Goal: Information Seeking & Learning: Check status

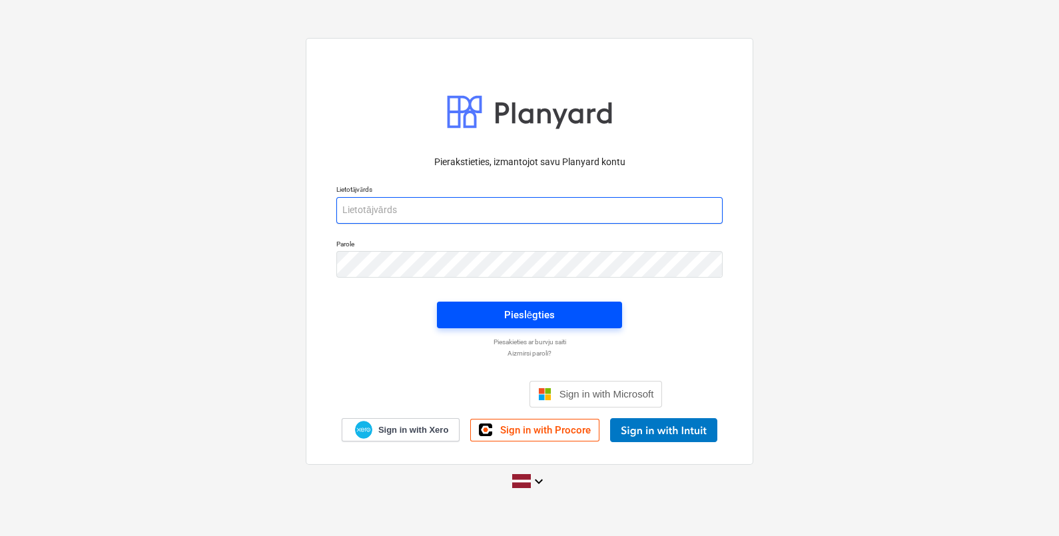
type input "[EMAIL_ADDRESS][DOMAIN_NAME]"
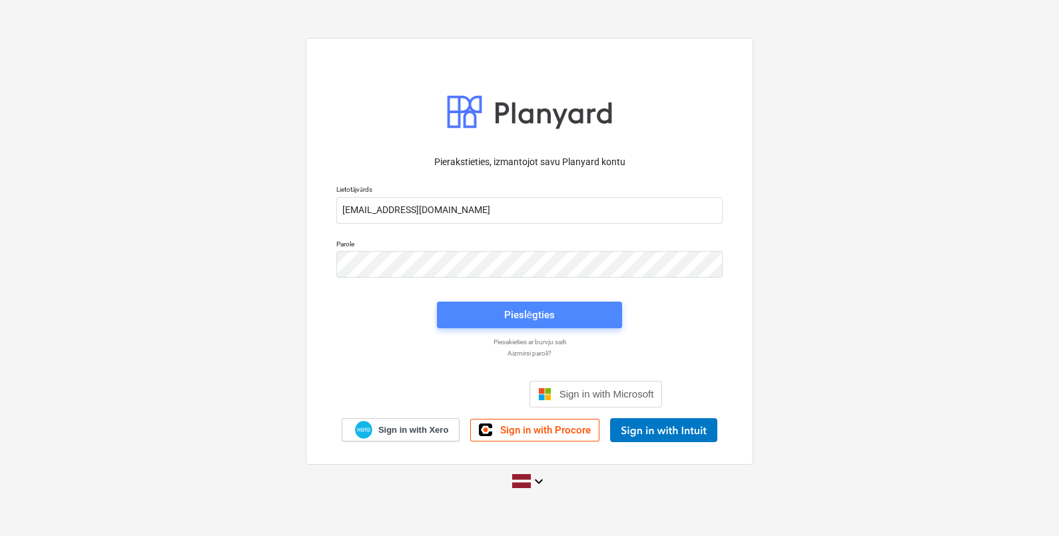
click at [580, 312] on span "Pieslēgties" at bounding box center [529, 315] width 153 height 17
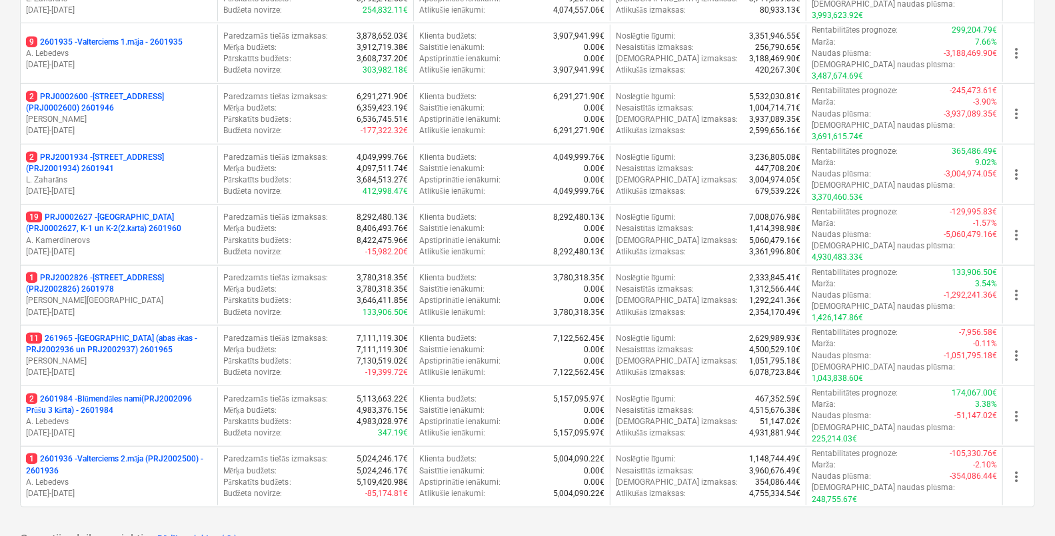
scroll to position [594, 0]
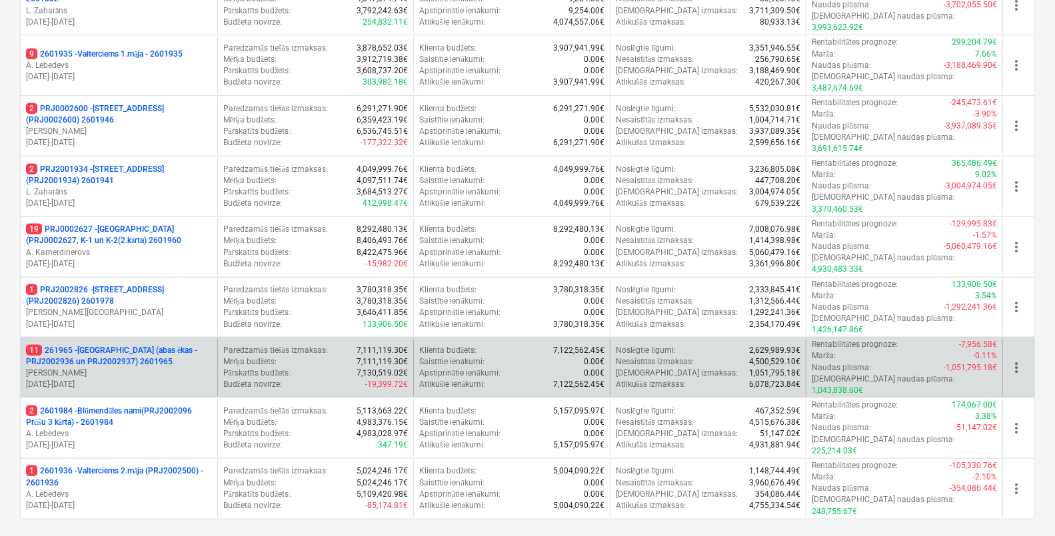
click at [160, 345] on p "11 261965 - [GEOGRAPHIC_DATA] (abas ēkas - PRJ2002936 un PRJ2002937) 2601965" at bounding box center [119, 356] width 186 height 23
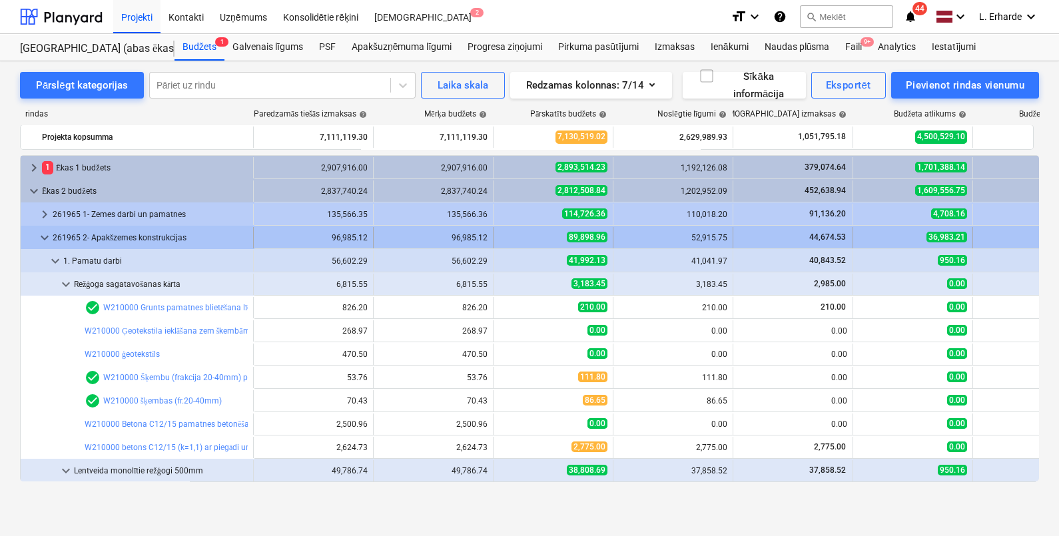
click at [45, 243] on span "keyboard_arrow_down" at bounding box center [45, 238] width 16 height 16
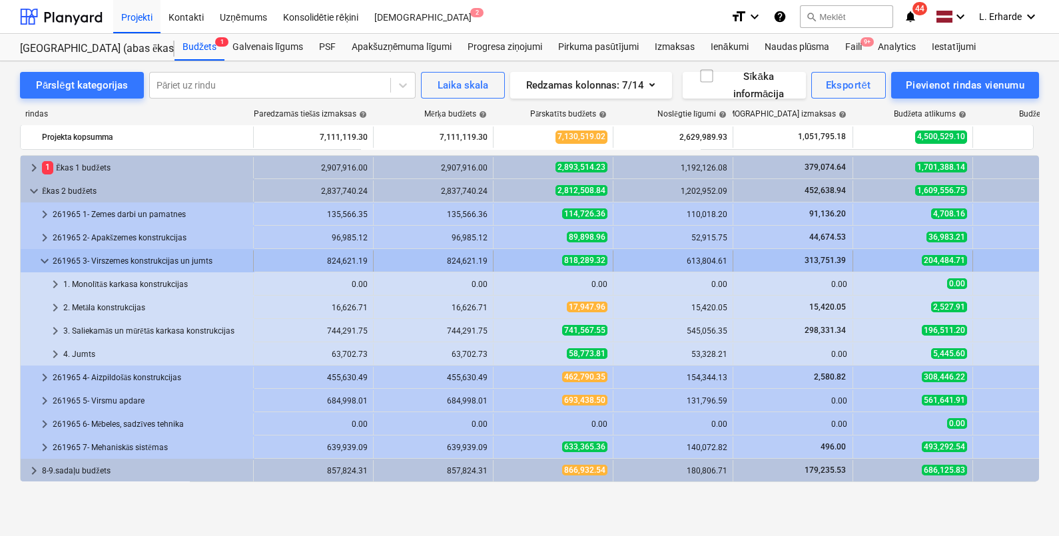
click at [40, 264] on span "keyboard_arrow_down" at bounding box center [45, 261] width 16 height 16
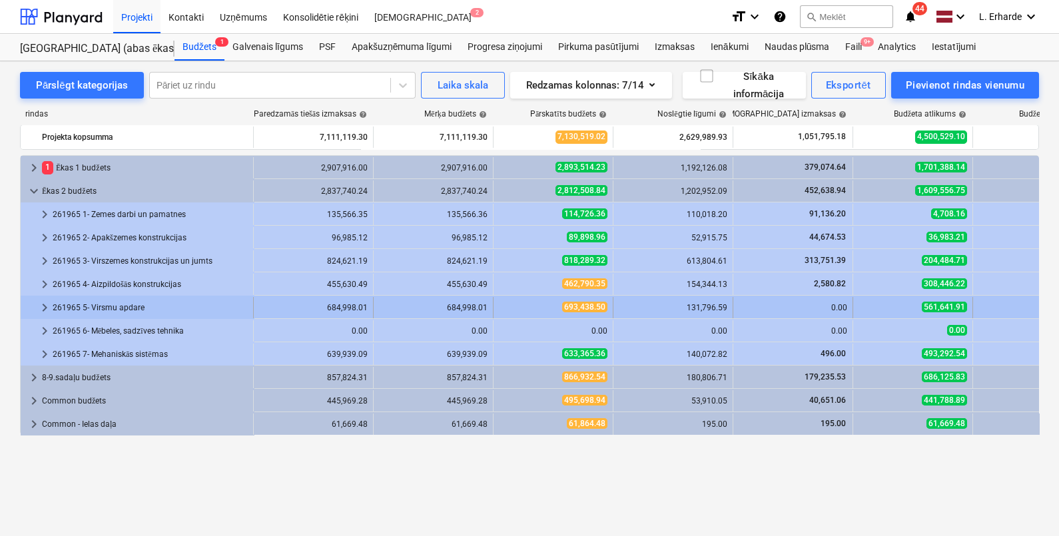
click at [40, 305] on span "keyboard_arrow_right" at bounding box center [45, 308] width 16 height 16
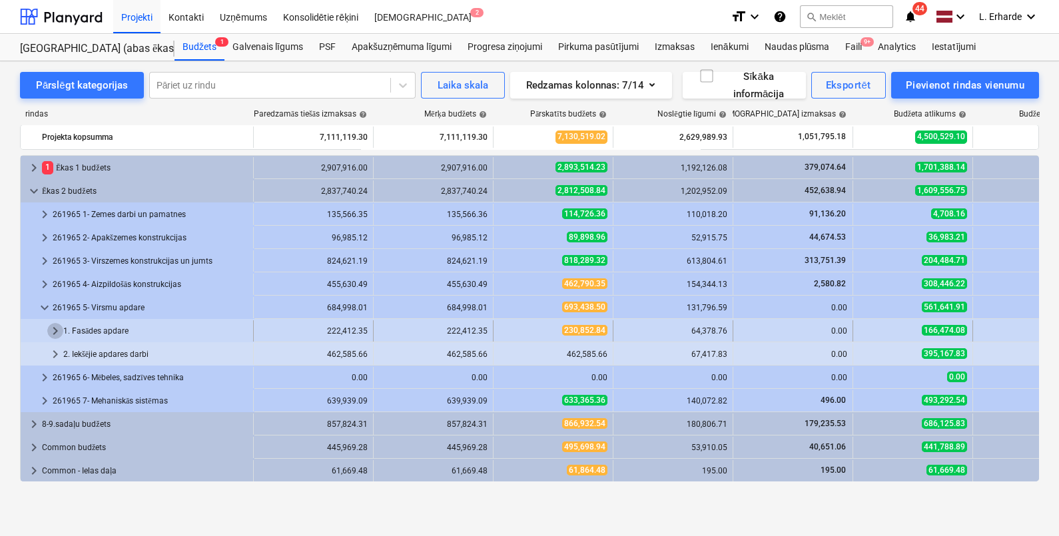
click at [57, 333] on span "keyboard_arrow_right" at bounding box center [55, 331] width 16 height 16
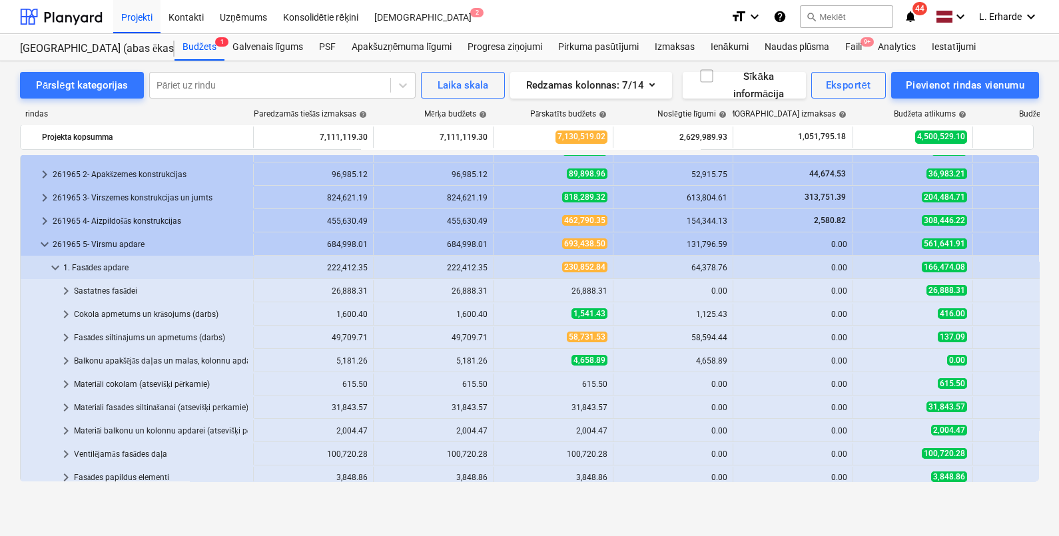
scroll to position [75, 0]
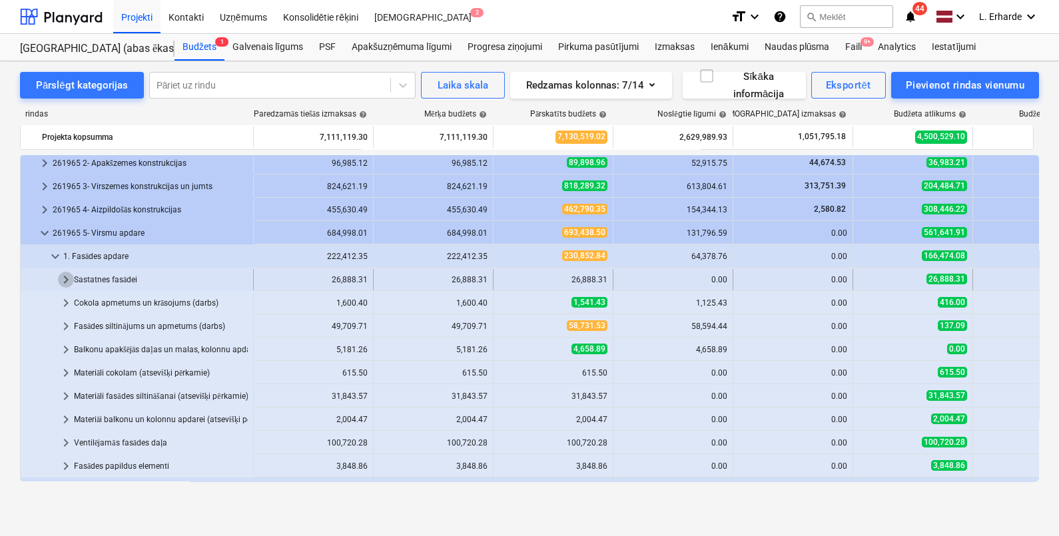
click at [67, 277] on span "keyboard_arrow_right" at bounding box center [66, 280] width 16 height 16
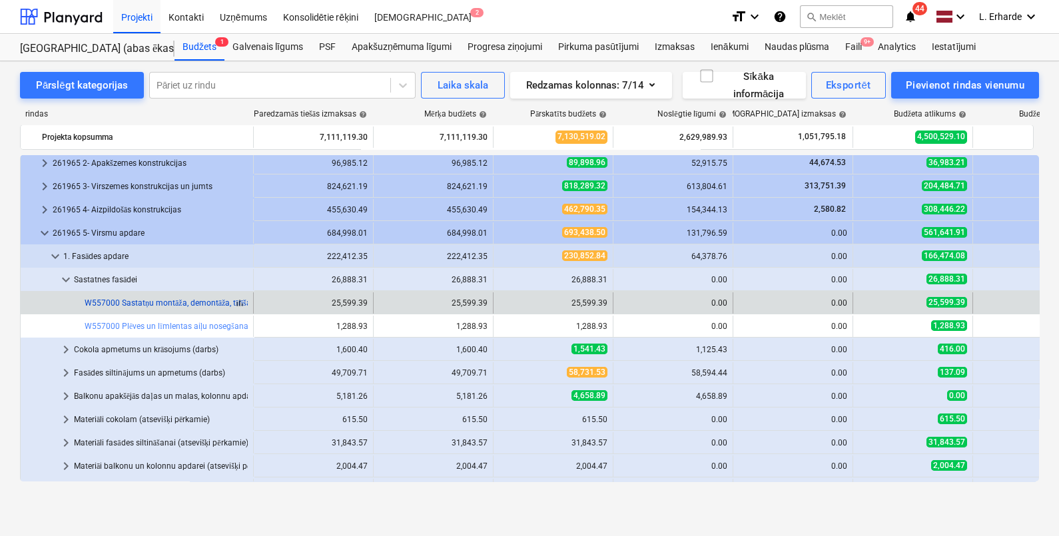
click at [207, 303] on link "W557000 Sastatņu montāža, demontāža, tīrīšana, noma (4 mēneši, ieskaitot aizsar…" at bounding box center [286, 303] width 402 height 9
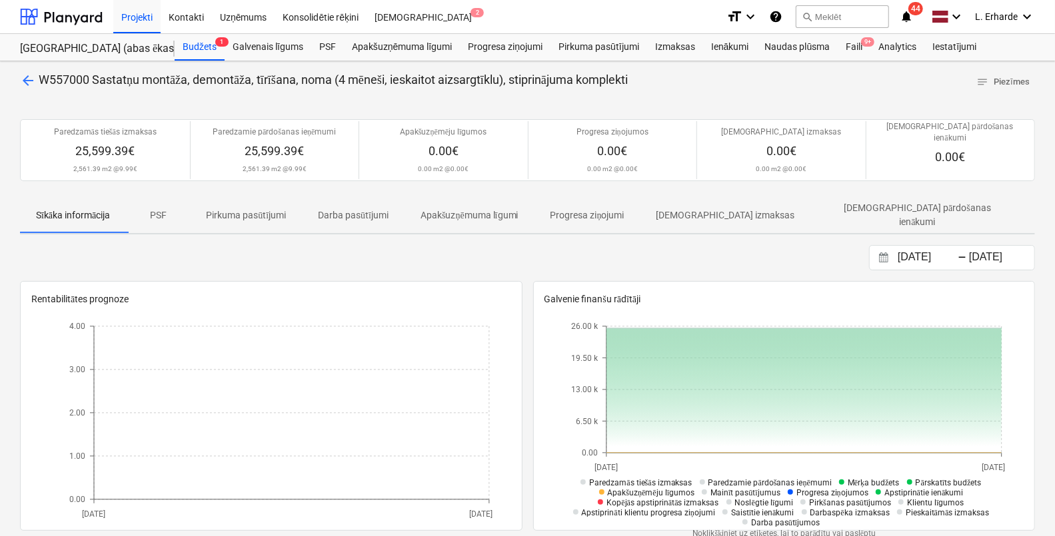
click at [27, 79] on span "arrow_back" at bounding box center [28, 81] width 16 height 16
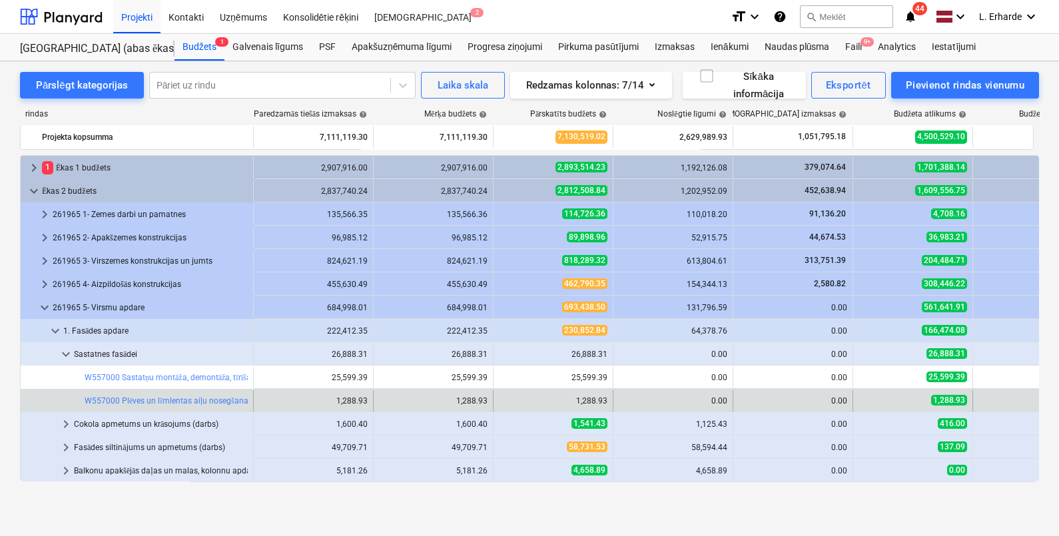
scroll to position [75, 0]
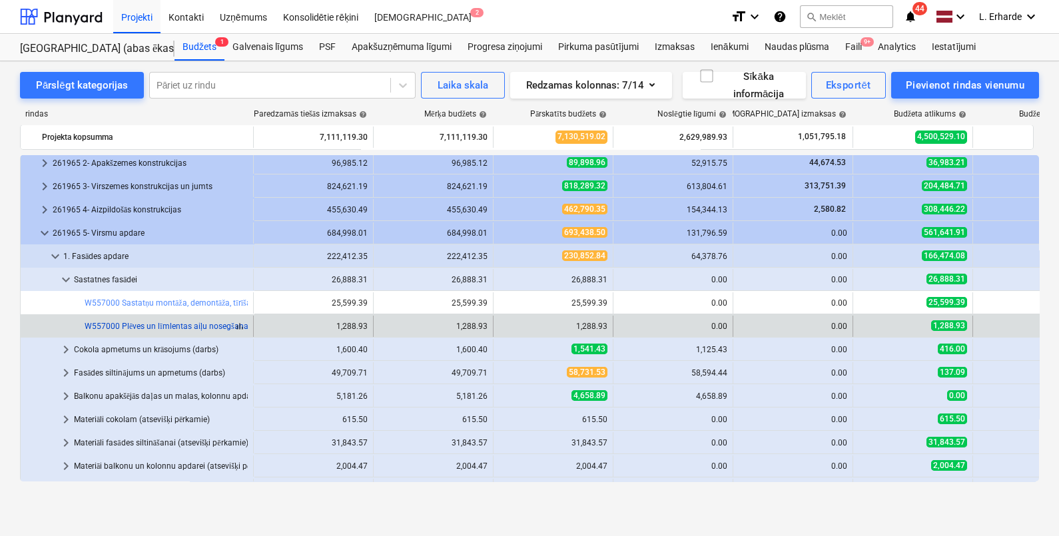
click at [169, 325] on link "W557000 Plēves un līmlentas aiļu nosegšanai (apjomi no Ailu aizpildījums)" at bounding box center [221, 326] width 272 height 9
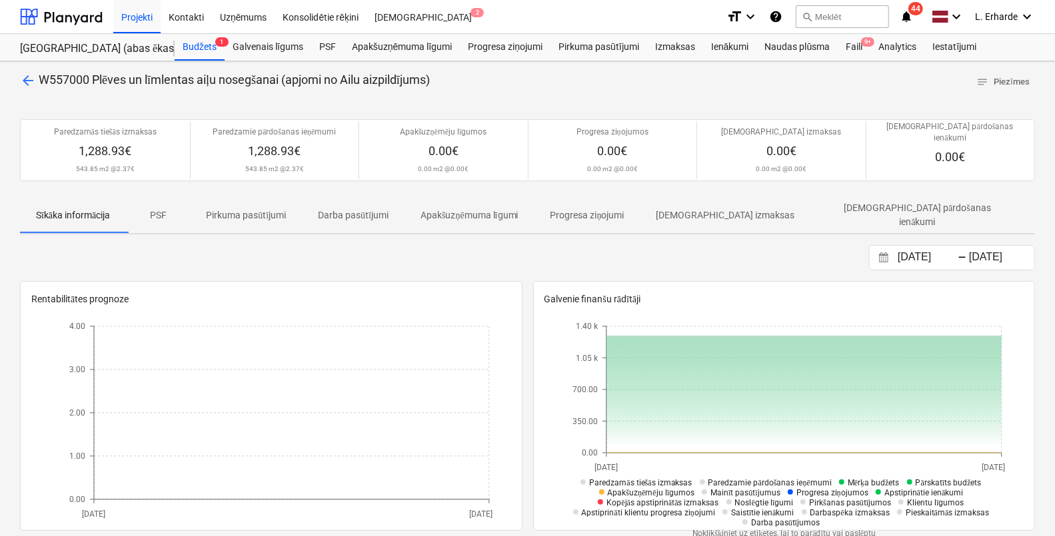
click at [27, 79] on span "arrow_back" at bounding box center [28, 81] width 16 height 16
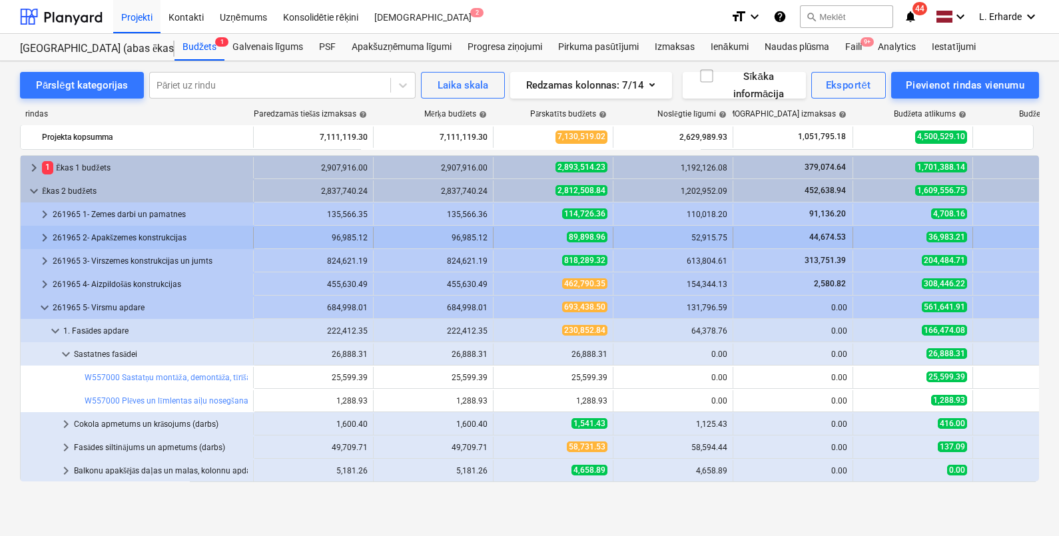
scroll to position [75, 0]
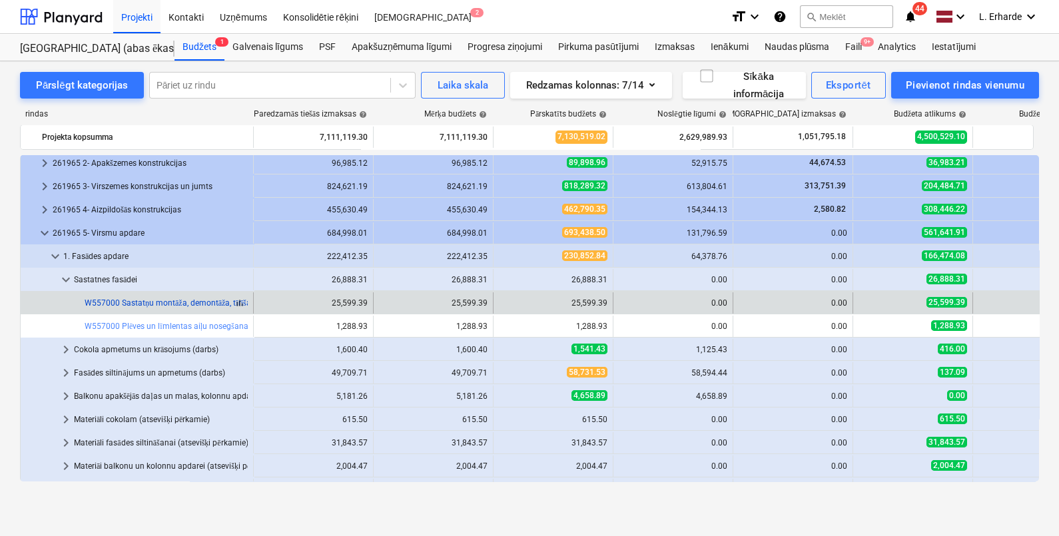
click at [175, 305] on link "W557000 Sastatņu montāža, demontāža, tīrīšana, noma (4 mēneši, ieskaitot aizsar…" at bounding box center [286, 303] width 402 height 9
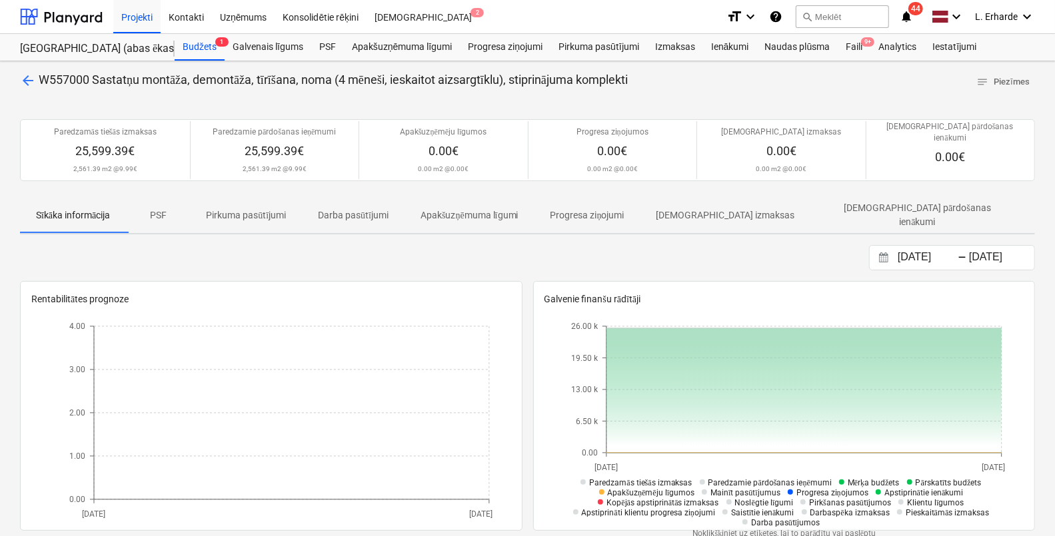
click at [29, 78] on span "arrow_back" at bounding box center [28, 81] width 16 height 16
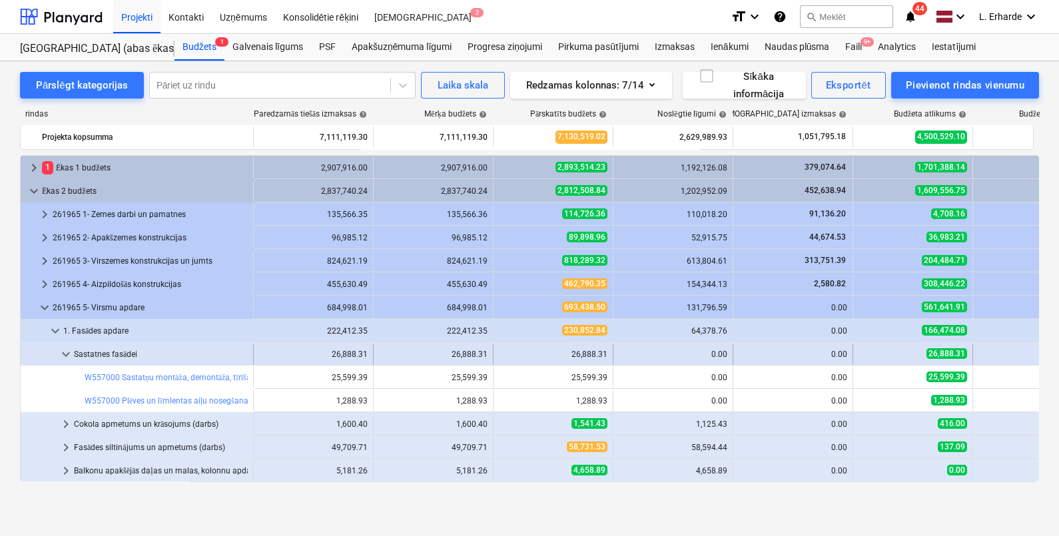
scroll to position [75, 0]
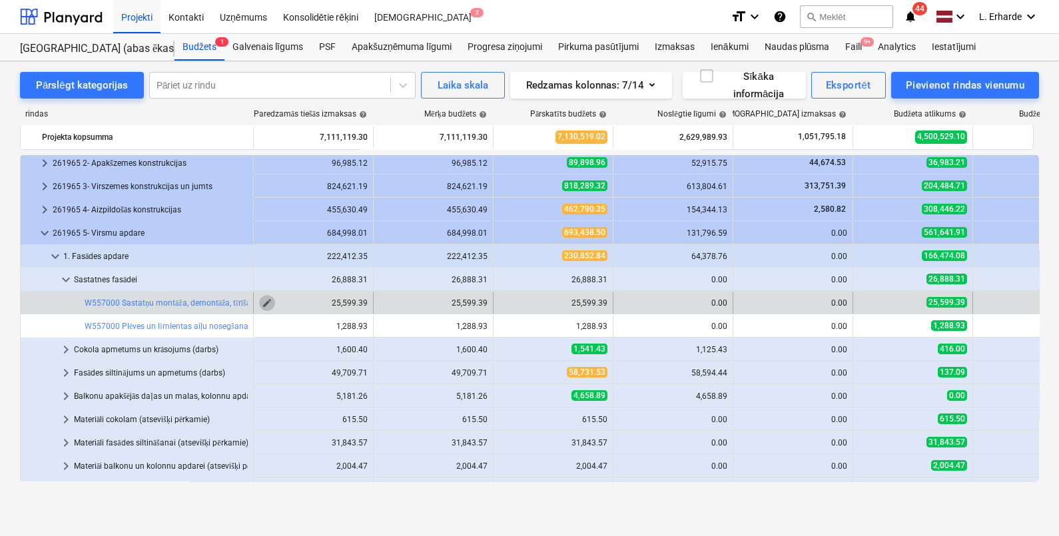
click at [268, 303] on span "edit" at bounding box center [267, 303] width 11 height 11
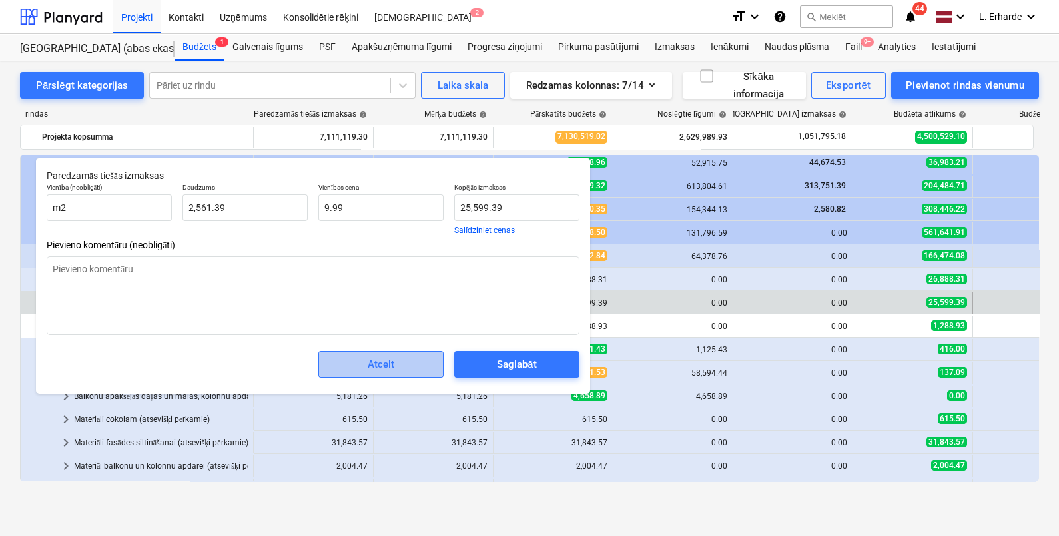
click at [406, 368] on span "Atcelt" at bounding box center [381, 364] width 92 height 17
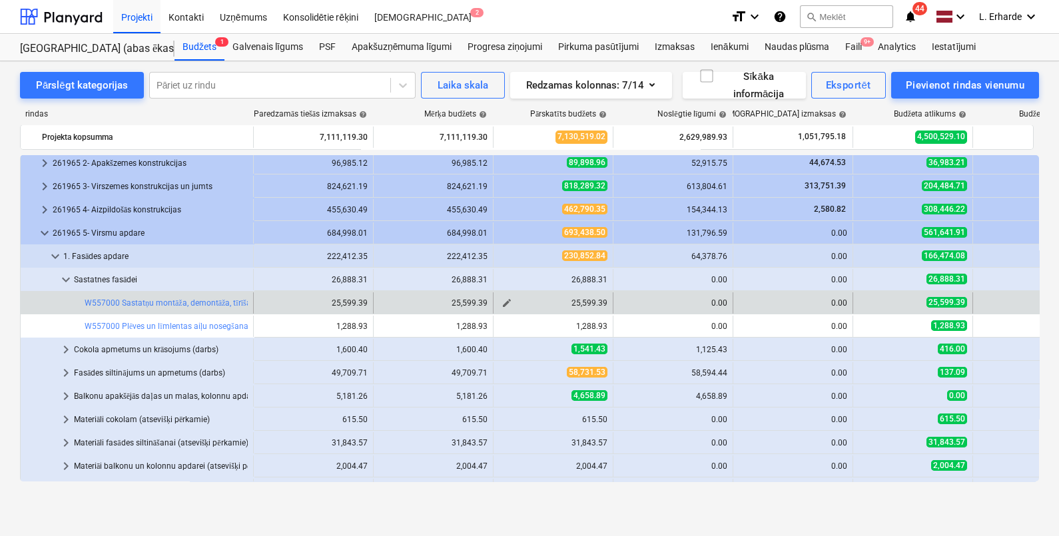
click at [509, 305] on span "edit" at bounding box center [507, 303] width 11 height 11
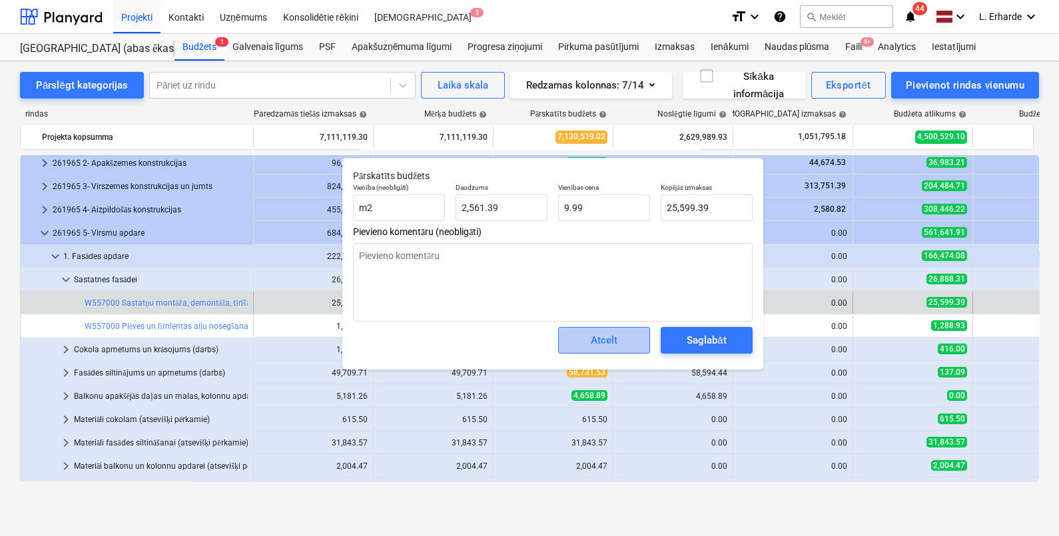
click at [606, 344] on div "Atcelt" at bounding box center [604, 340] width 27 height 17
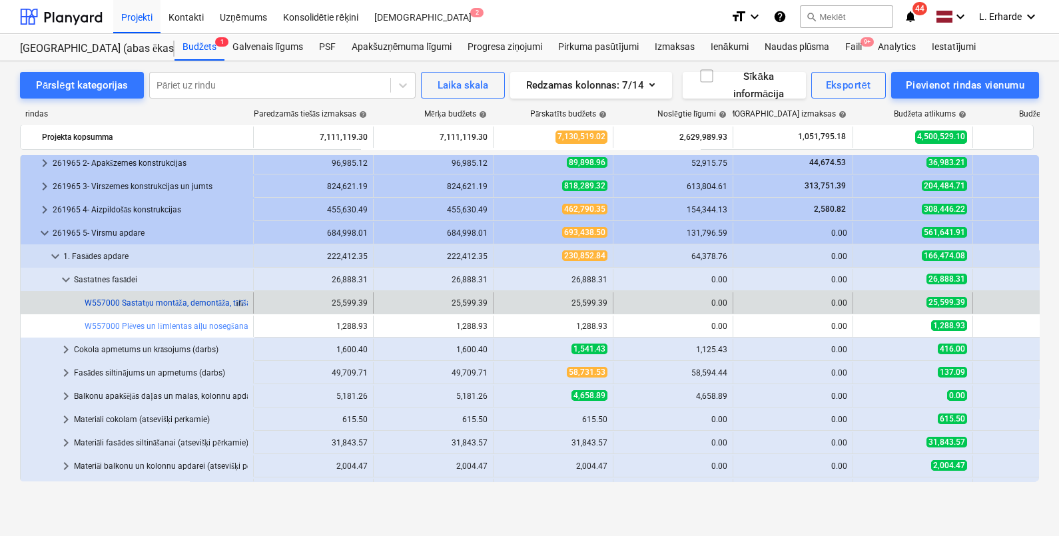
click at [178, 299] on link "W557000 Sastatņu montāža, demontāža, tīrīšana, noma (4 mēneši, ieskaitot aizsar…" at bounding box center [286, 303] width 402 height 9
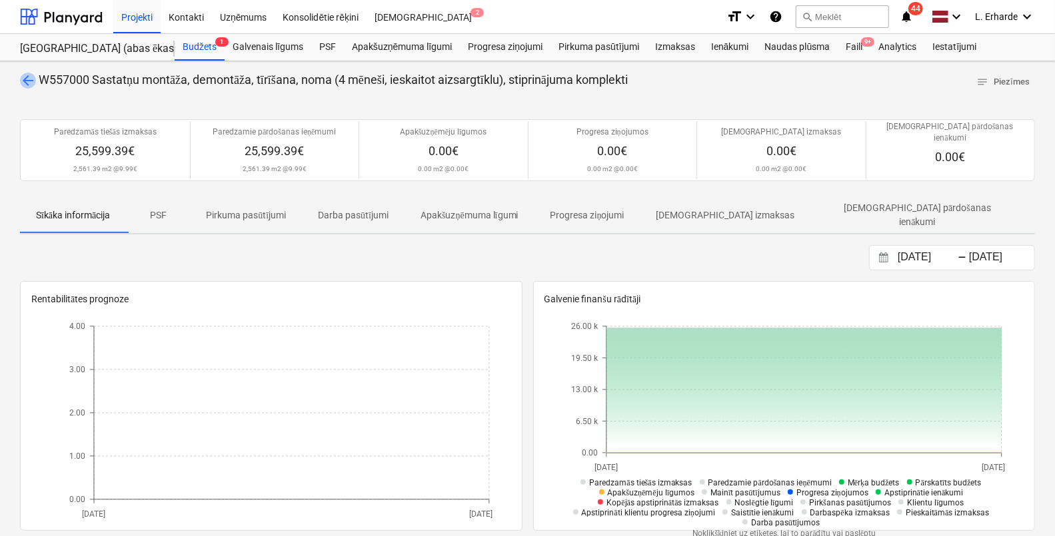
click at [29, 78] on span "arrow_back" at bounding box center [28, 81] width 16 height 16
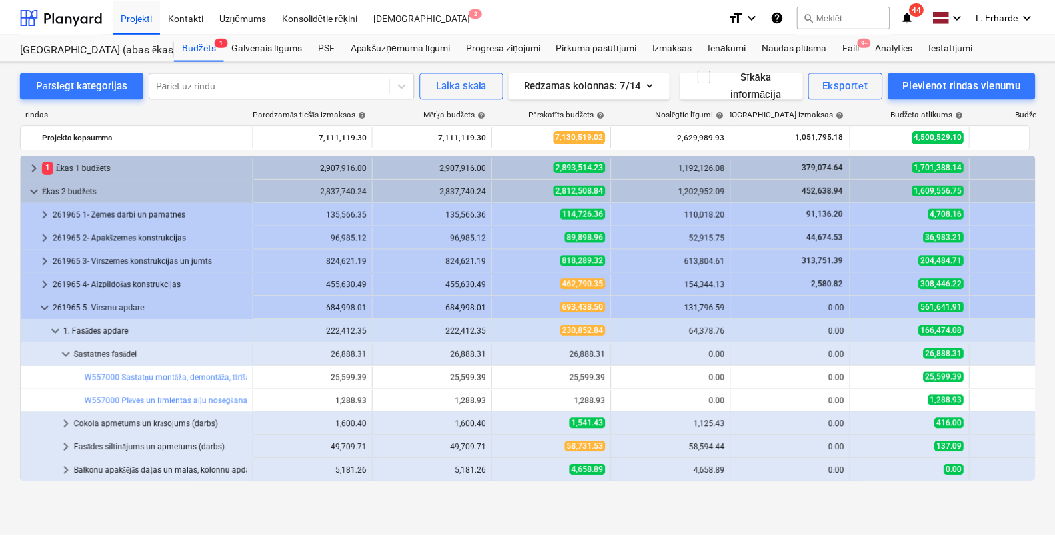
scroll to position [75, 0]
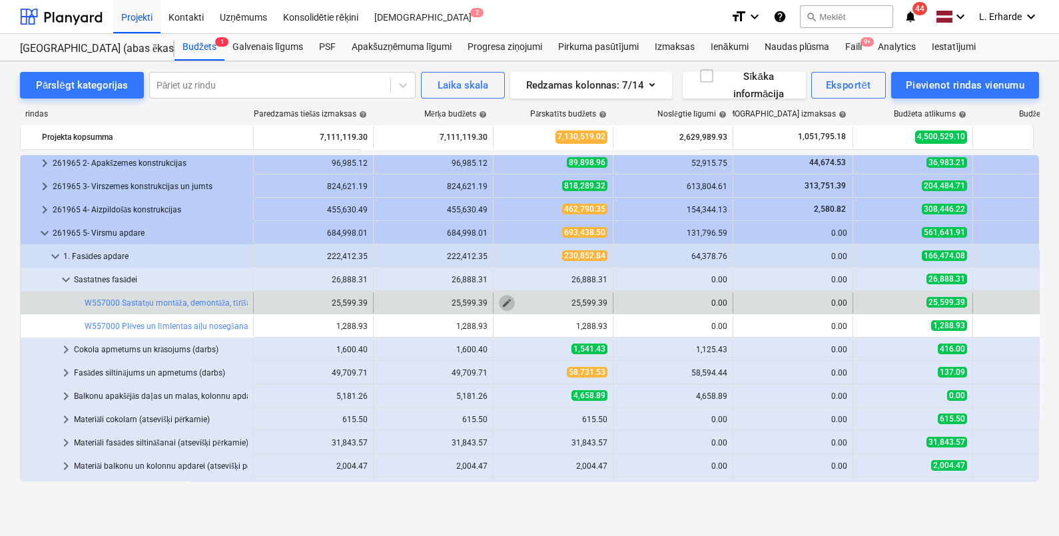
click at [507, 303] on span "edit" at bounding box center [507, 303] width 11 height 11
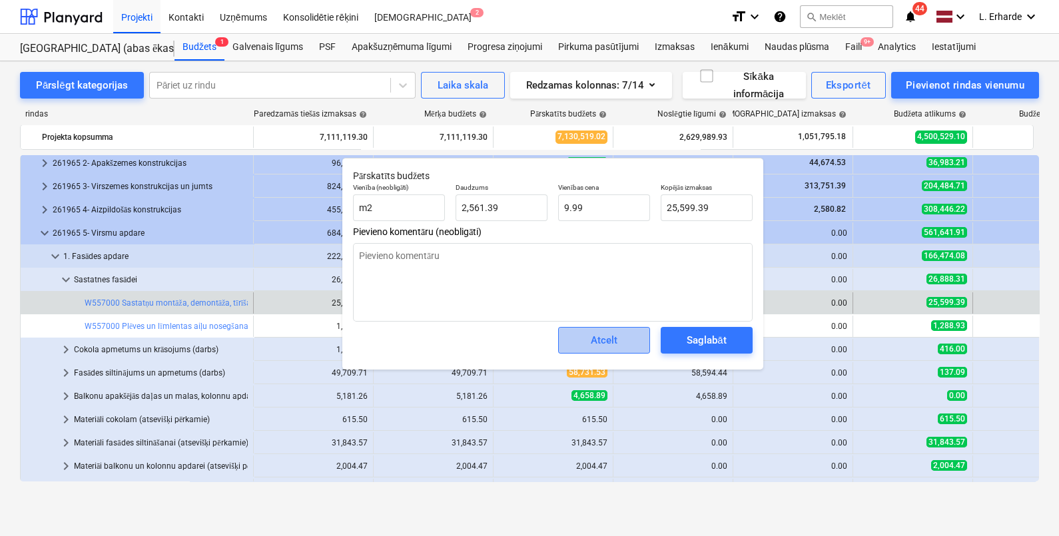
click at [604, 344] on div "Atcelt" at bounding box center [604, 340] width 27 height 17
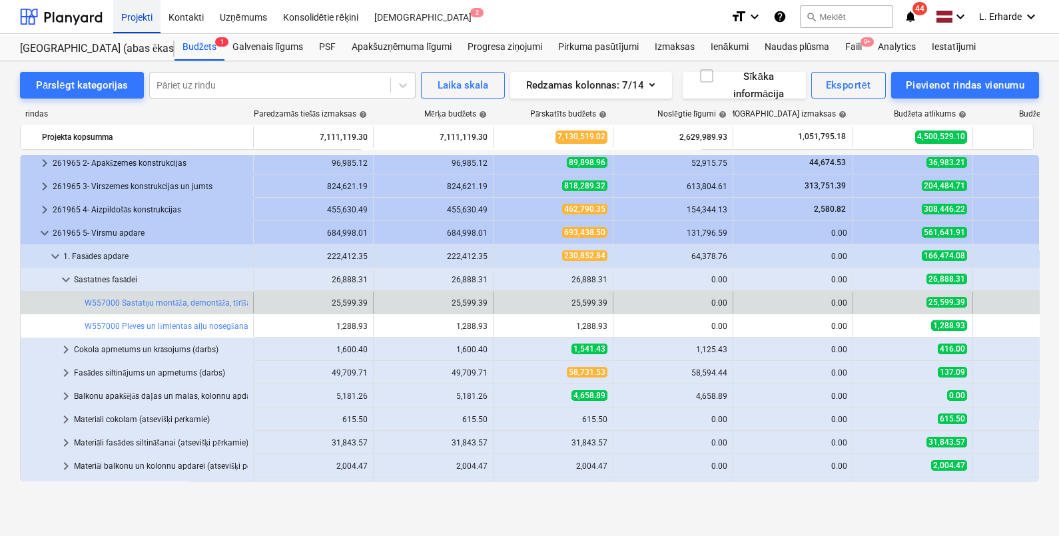
click at [137, 19] on div "Projekti" at bounding box center [136, 16] width 47 height 34
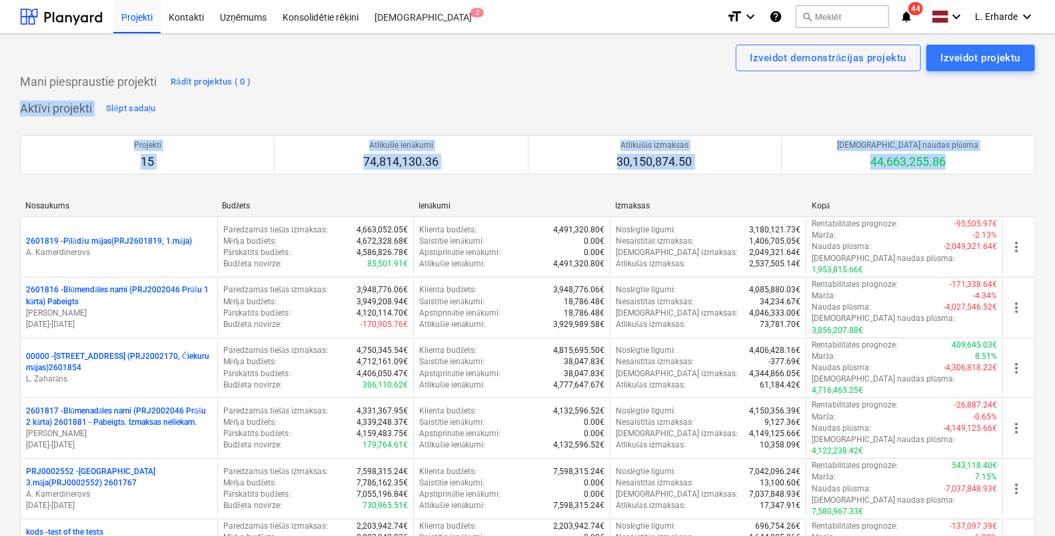
drag, startPoint x: 1055, startPoint y: 77, endPoint x: 1062, endPoint y: 153, distance: 77.0
click at [1055, 153] on html "Projekti Kontakti Uzņēmums Konsolidētie rēķini Iesūtne 2 format_size keyboard_a…" at bounding box center [527, 268] width 1055 height 536
copy div "Aktīvi projekti Slēpt sadaļu Projekti 15 Atlikušie ienākumi 74,814,130.36 Atlik…"
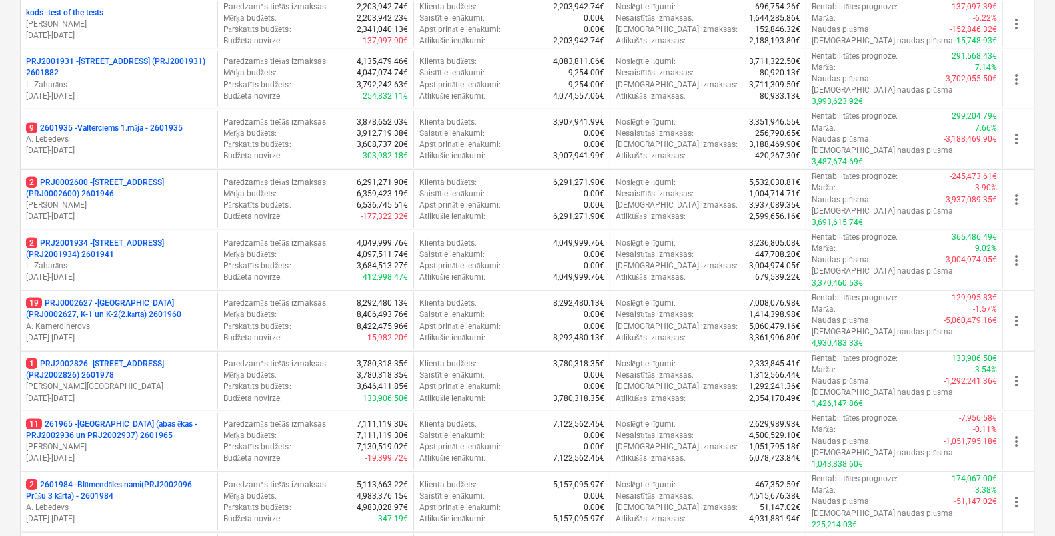
scroll to position [510, 0]
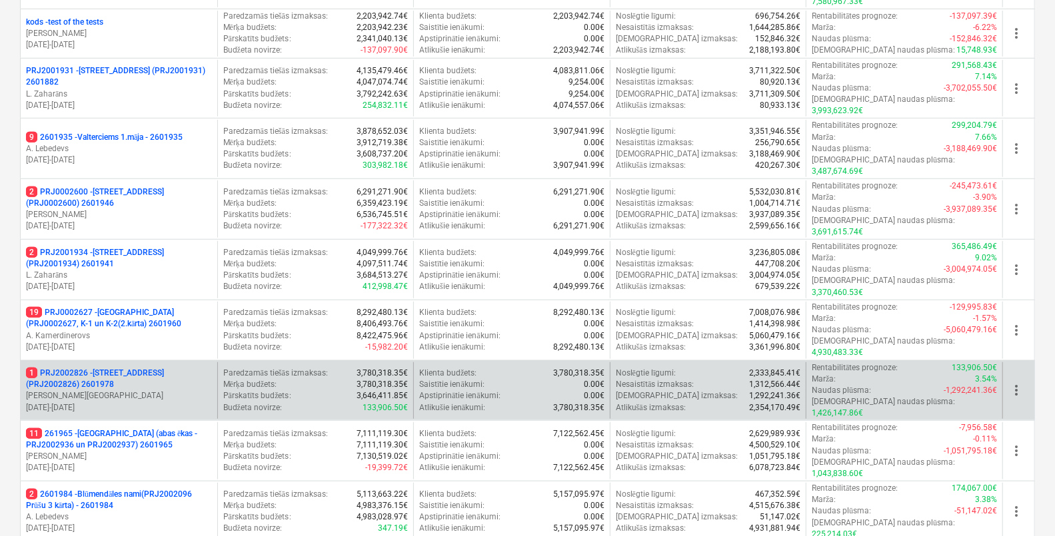
click at [136, 368] on p "1 PRJ2002826 - [STREET_ADDRESS] (PRJ2002826) 2601978" at bounding box center [119, 379] width 186 height 23
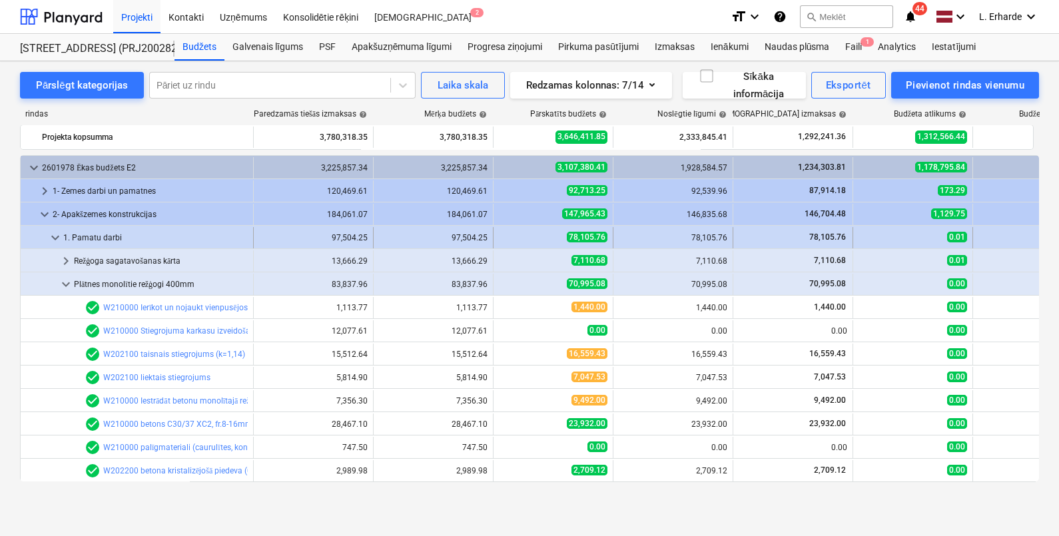
click at [54, 239] on span "keyboard_arrow_down" at bounding box center [55, 238] width 16 height 16
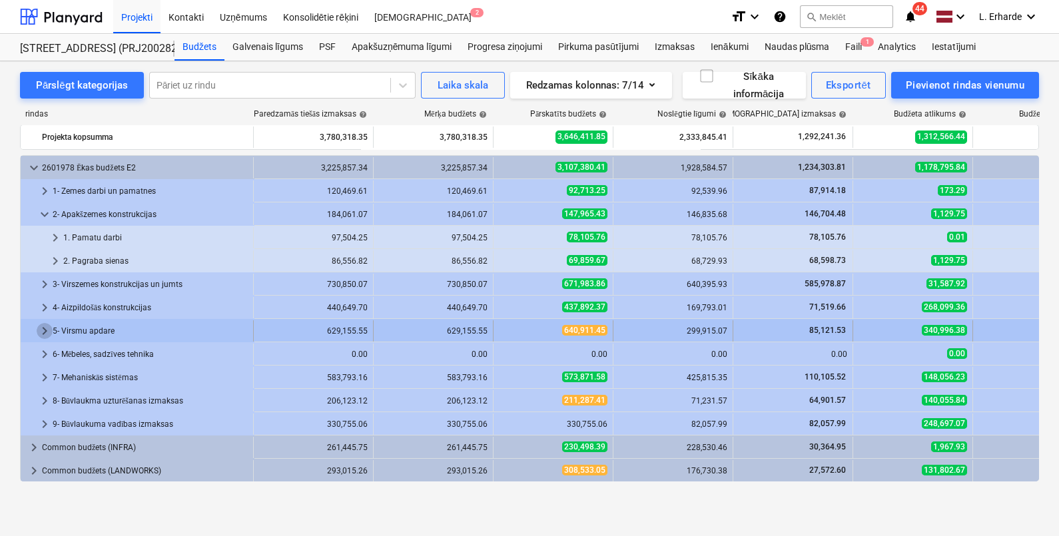
click at [47, 328] on span "keyboard_arrow_right" at bounding box center [45, 331] width 16 height 16
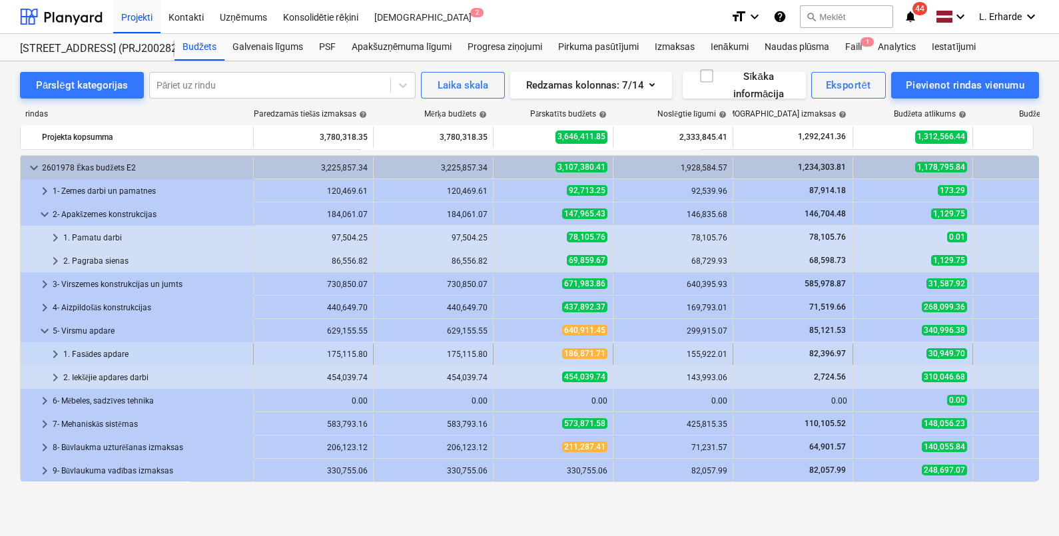
click at [59, 353] on span "keyboard_arrow_right" at bounding box center [55, 354] width 16 height 16
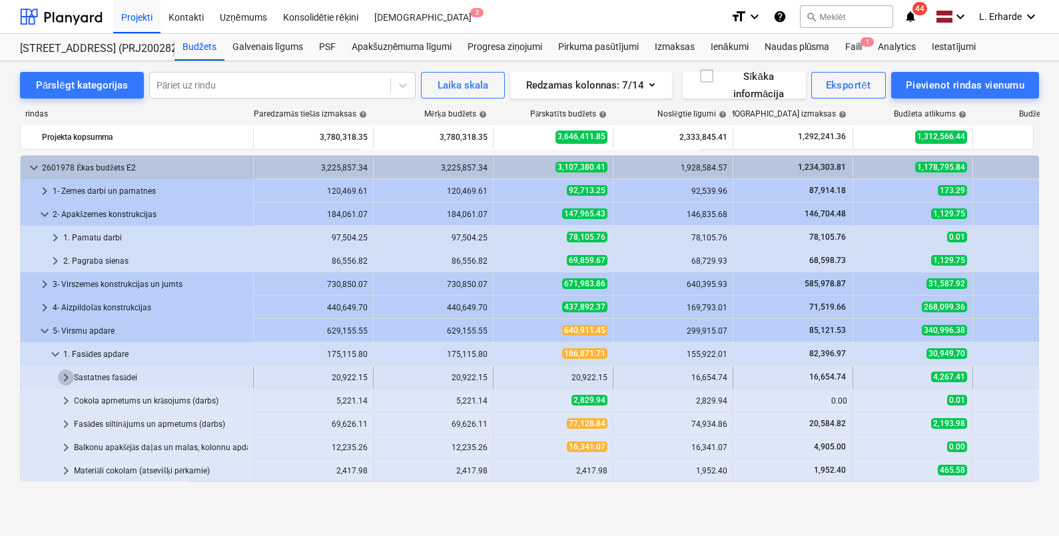
click at [71, 380] on span "keyboard_arrow_right" at bounding box center [66, 378] width 16 height 16
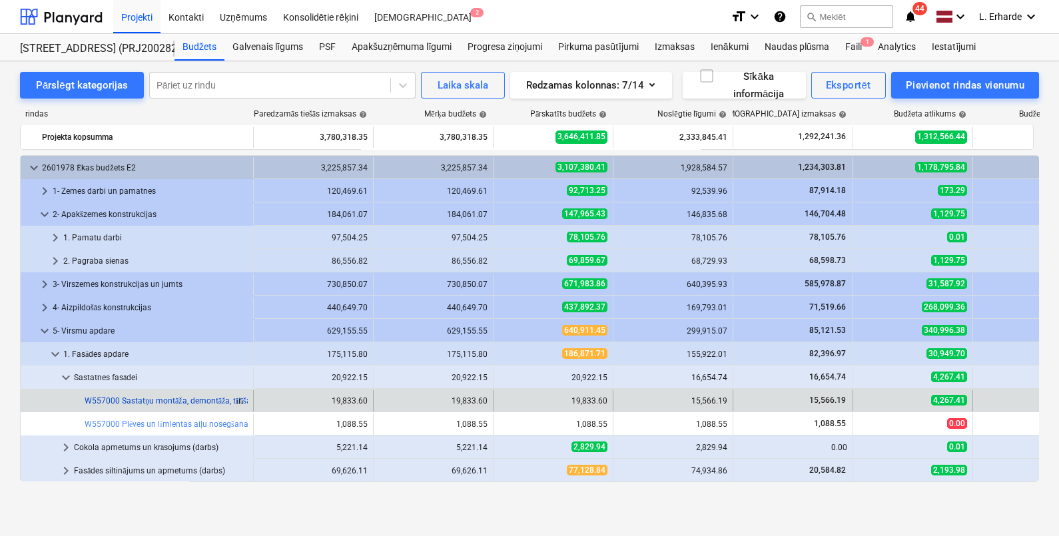
click at [223, 402] on link "W557000 Sastatņu montāža, demontāža, tīrīšana, noma (4 mēneši, ieskaitot aizsar…" at bounding box center [286, 400] width 402 height 9
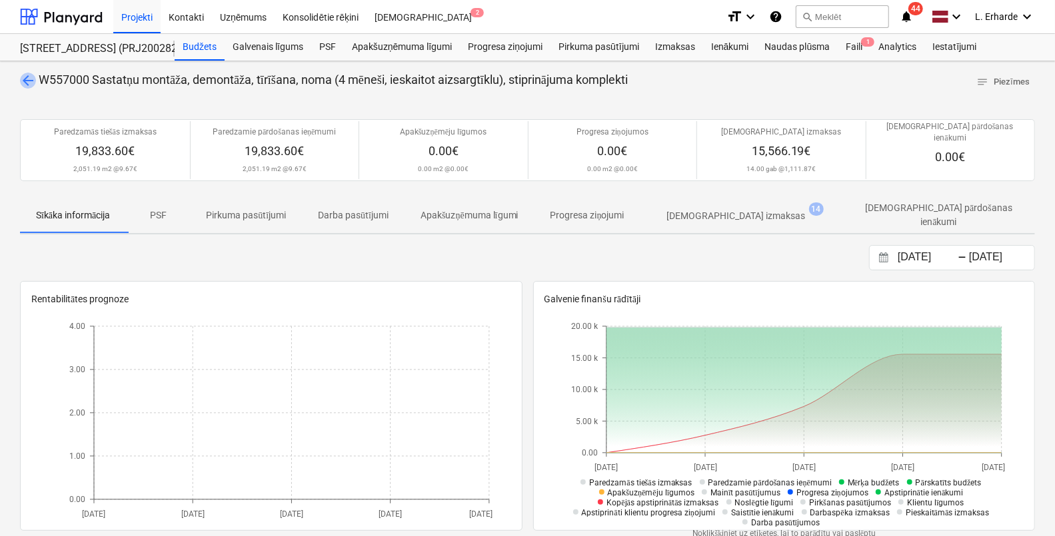
click at [27, 81] on span "arrow_back" at bounding box center [28, 81] width 16 height 16
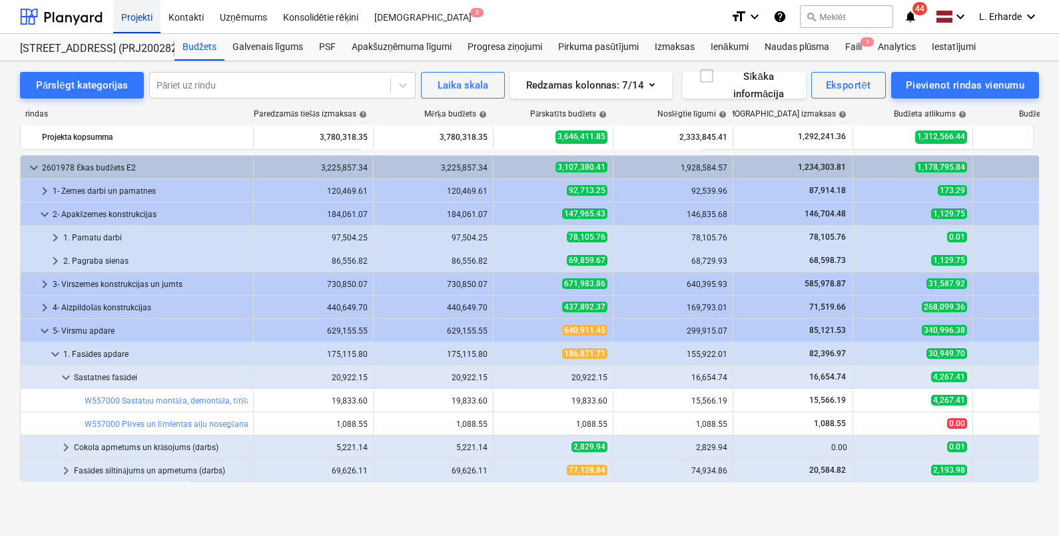
click at [135, 13] on div "Projekti" at bounding box center [136, 16] width 47 height 34
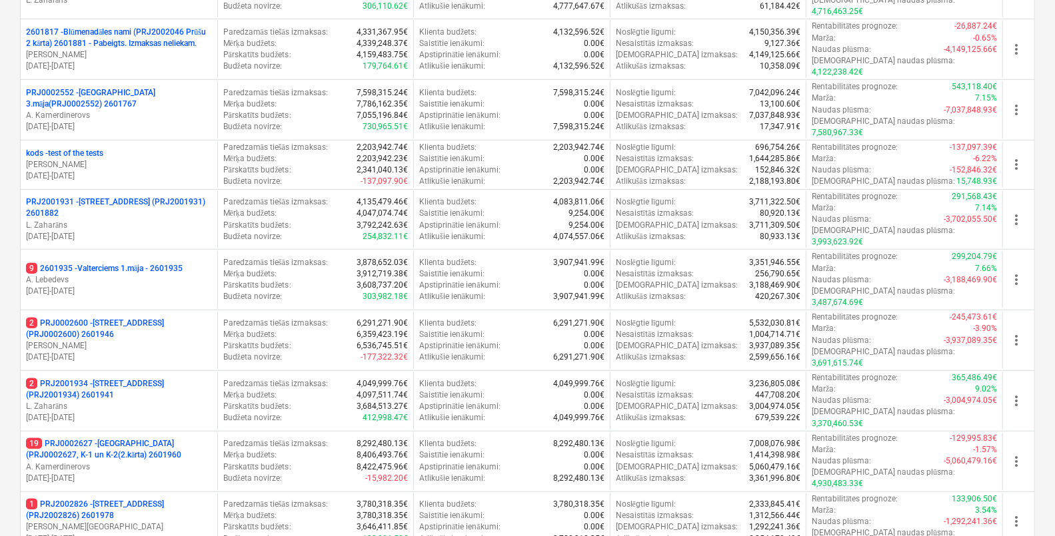
scroll to position [370, 0]
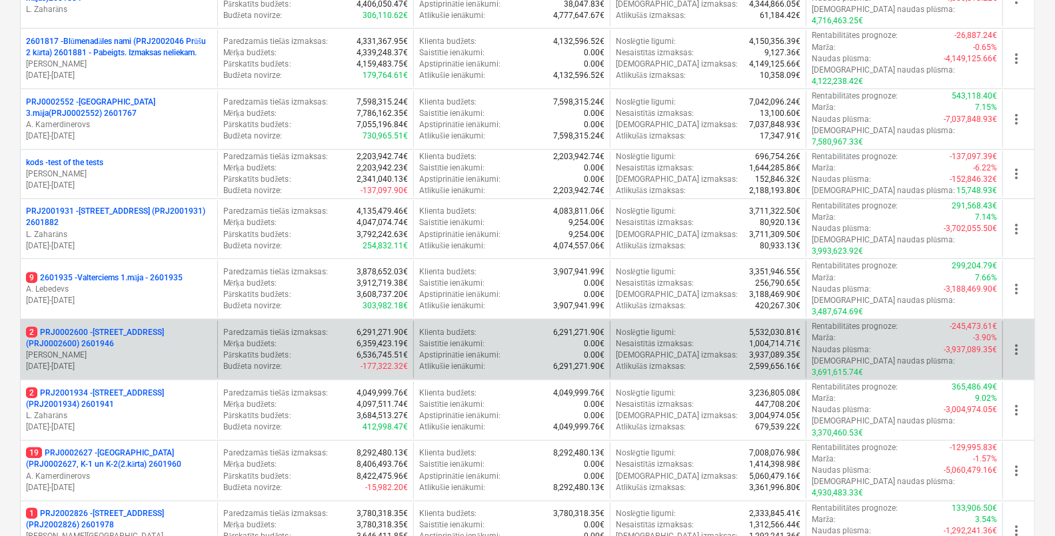
click at [111, 327] on p "2 PRJ0002600 - [STREET_ADDRESS](PRJ0002600) 2601946" at bounding box center [119, 338] width 186 height 23
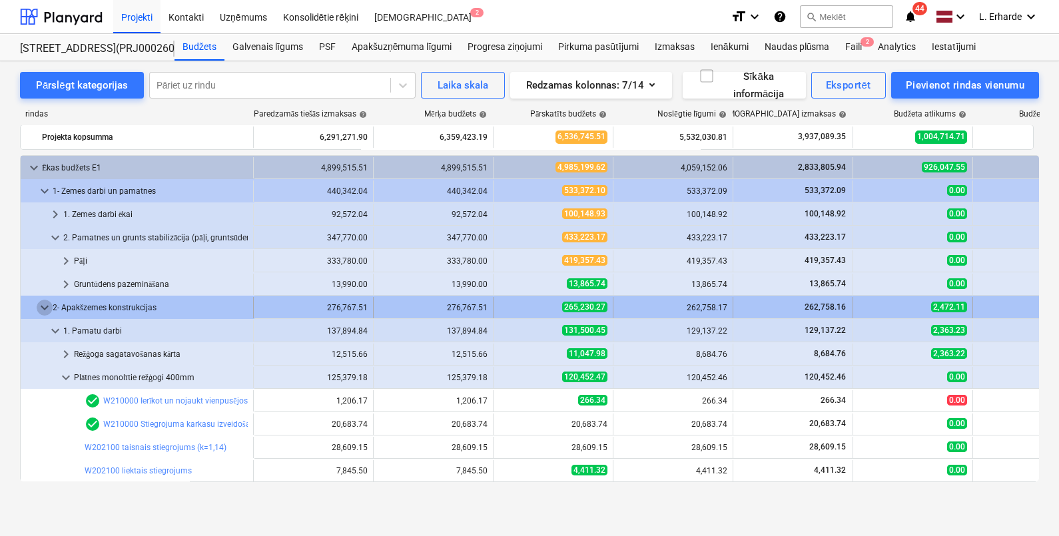
click at [39, 306] on span "keyboard_arrow_down" at bounding box center [45, 308] width 16 height 16
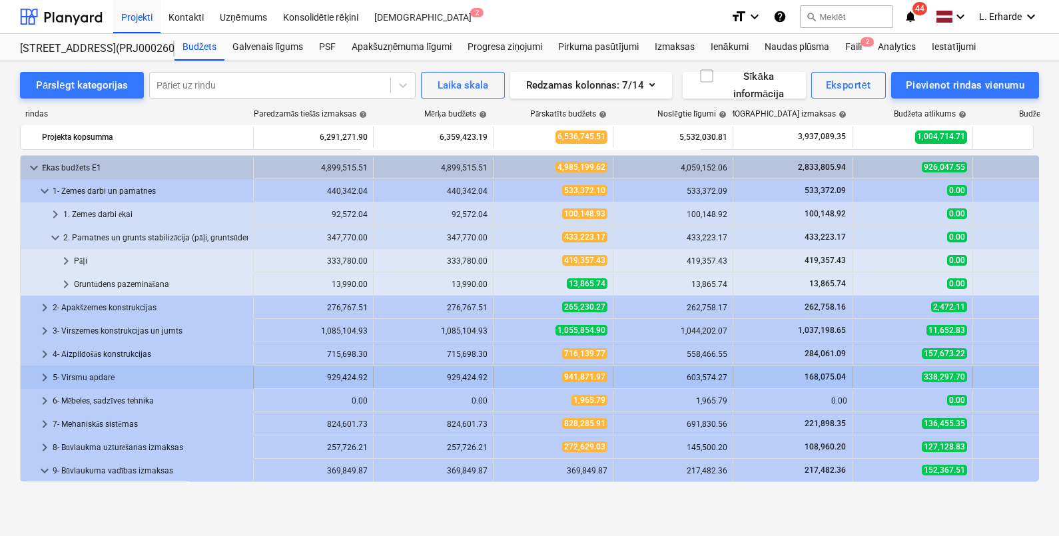
click at [39, 373] on span "keyboard_arrow_right" at bounding box center [45, 378] width 16 height 16
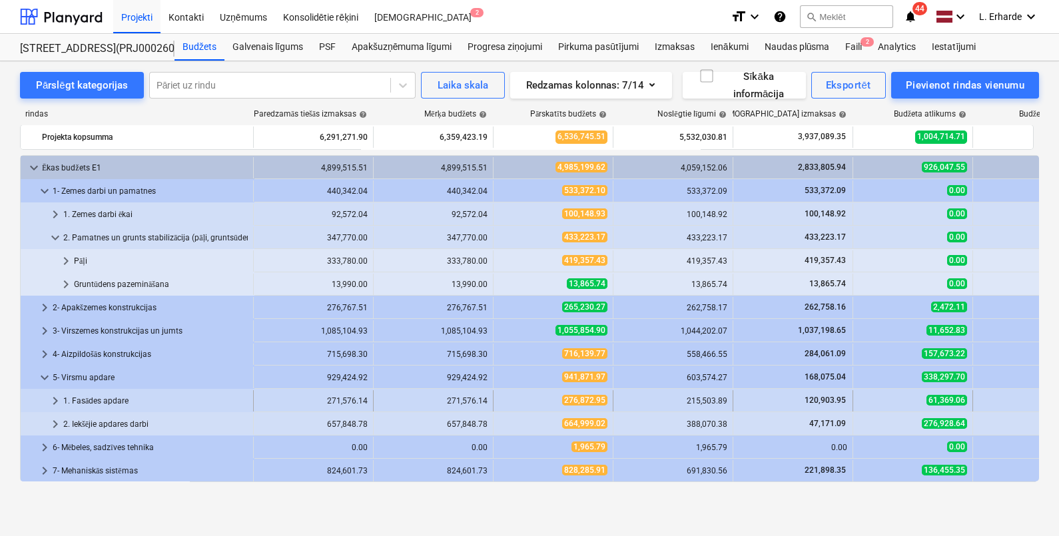
click at [55, 397] on span "keyboard_arrow_right" at bounding box center [55, 401] width 16 height 16
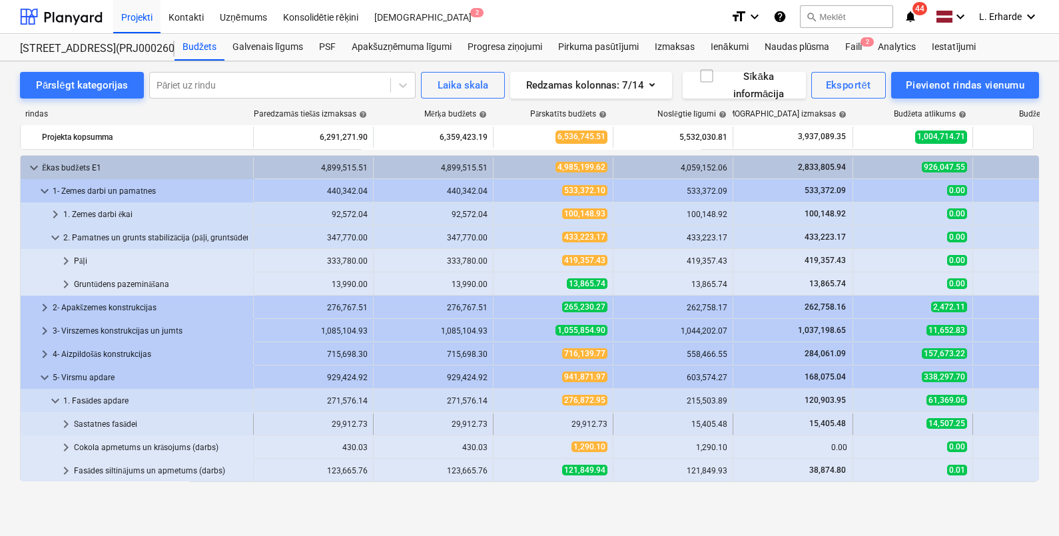
click at [63, 418] on span "keyboard_arrow_right" at bounding box center [66, 424] width 16 height 16
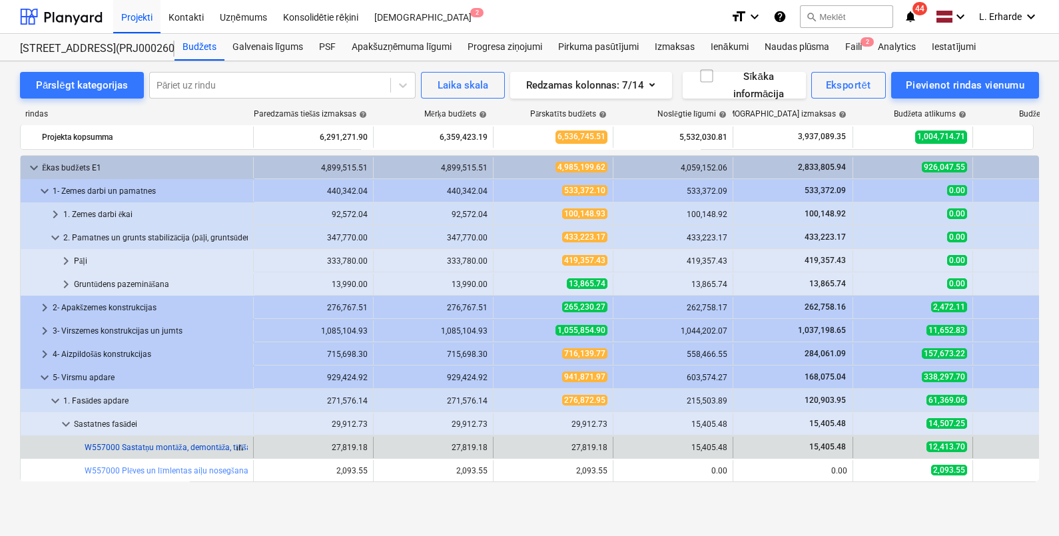
click at [203, 444] on link "W557000 Sastatņu montāža, demontāža, tīrīšana, noma (4 mēneši, ieskaitot aizsar…" at bounding box center [286, 447] width 402 height 9
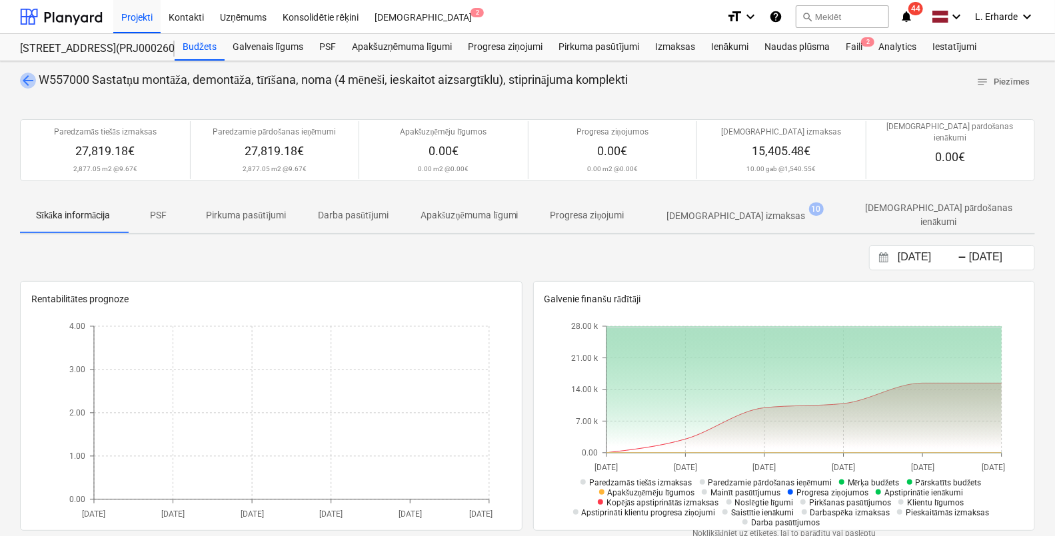
click at [31, 80] on span "arrow_back" at bounding box center [28, 81] width 16 height 16
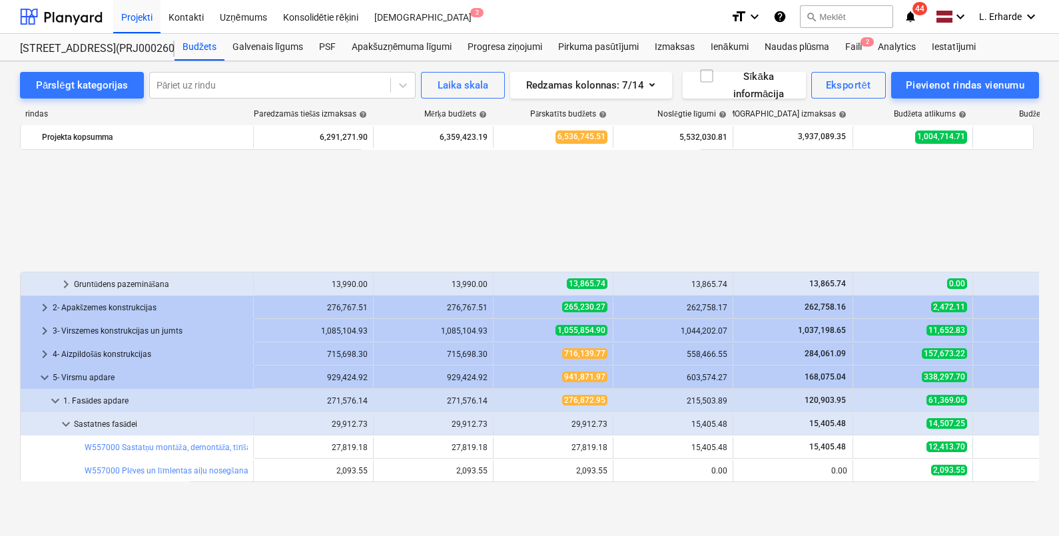
scroll to position [149, 0]
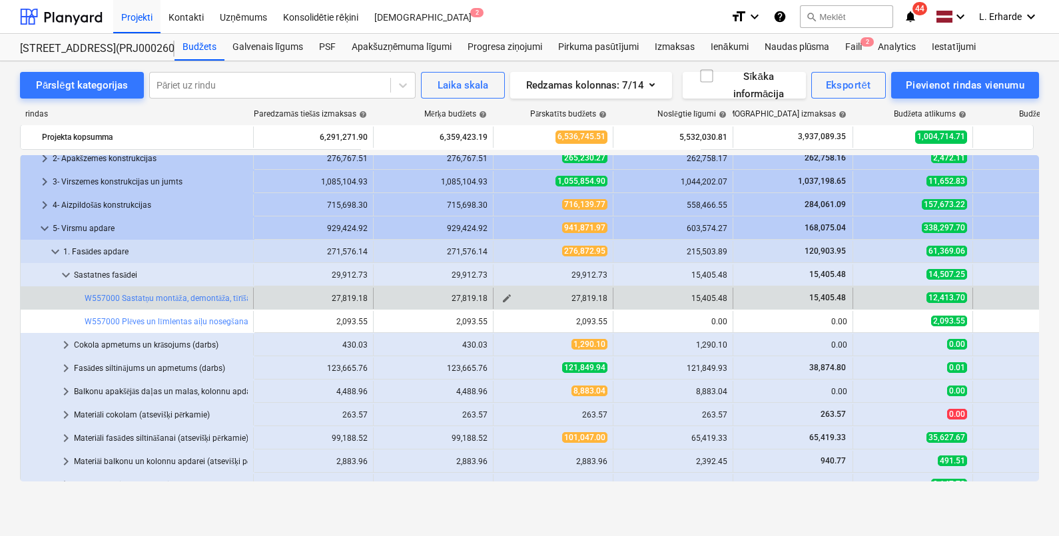
click at [502, 293] on span "edit" at bounding box center [507, 298] width 11 height 11
type textarea "x"
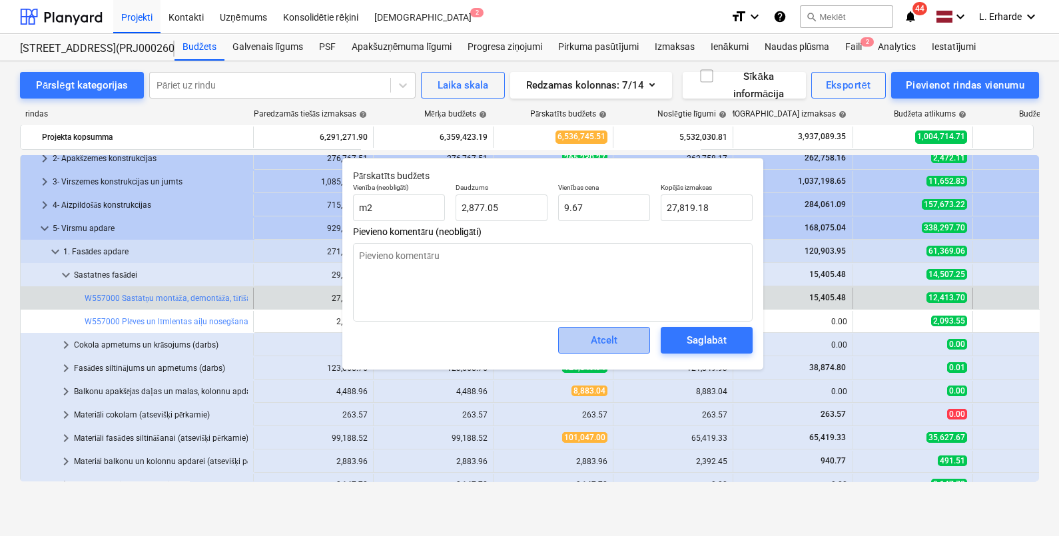
click at [620, 344] on span "Atcelt" at bounding box center [604, 340] width 59 height 17
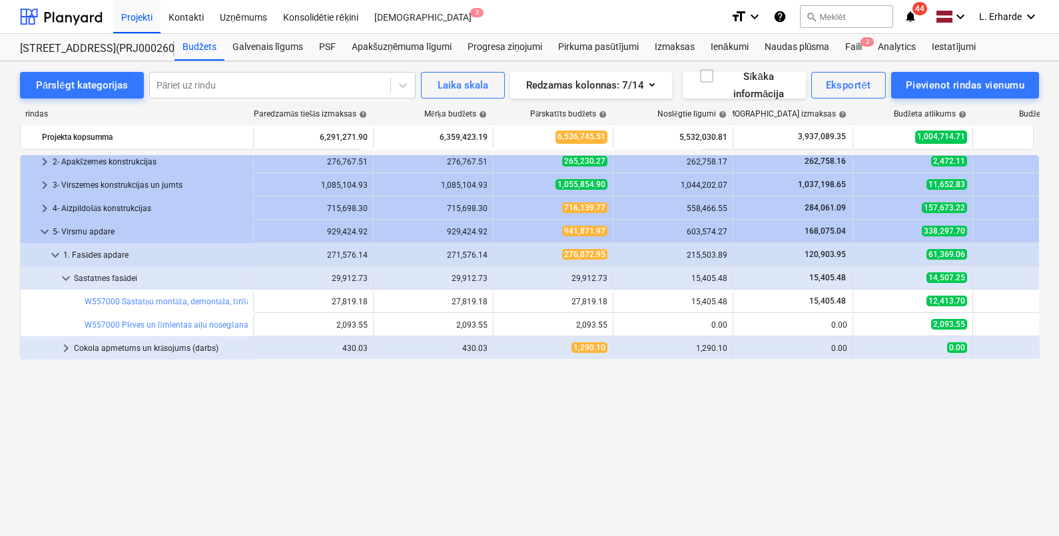
scroll to position [0, 0]
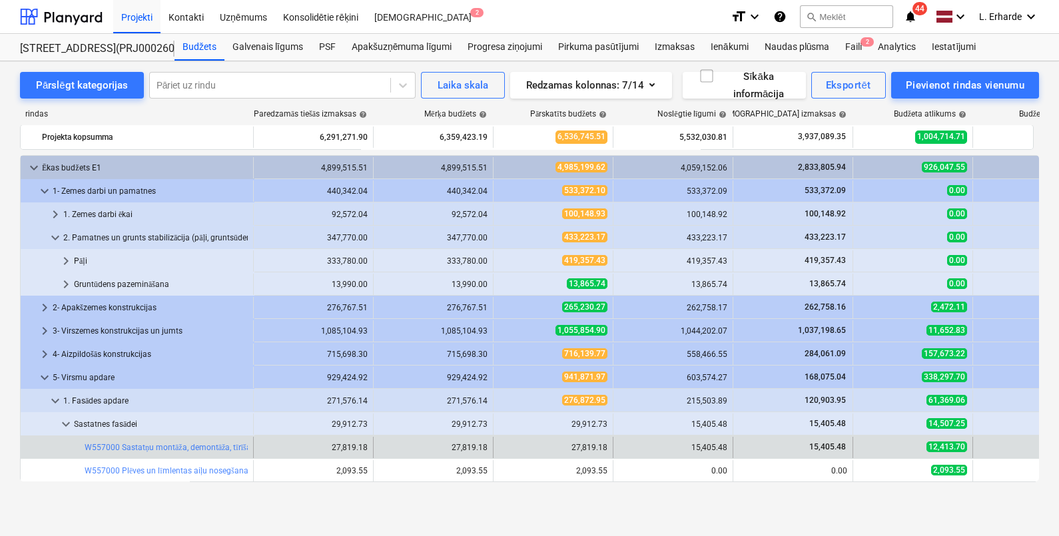
click at [49, 444] on div at bounding box center [47, 447] width 43 height 21
click at [141, 444] on link "W557000 Sastatņu montāža, demontāža, tīrīšana, noma (4 mēneši, ieskaitot aizsar…" at bounding box center [286, 447] width 402 height 9
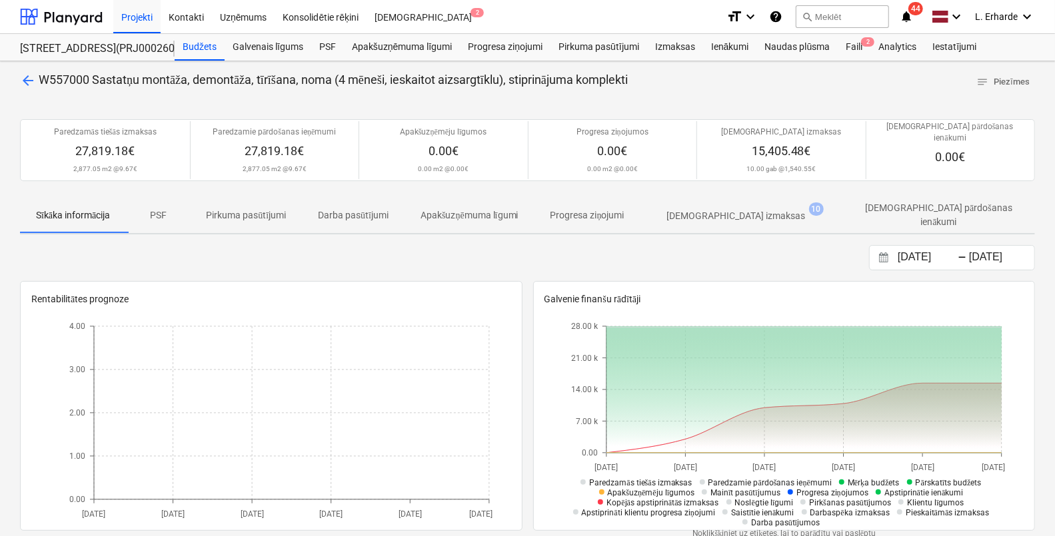
click at [165, 209] on p "PSF" at bounding box center [158, 216] width 32 height 14
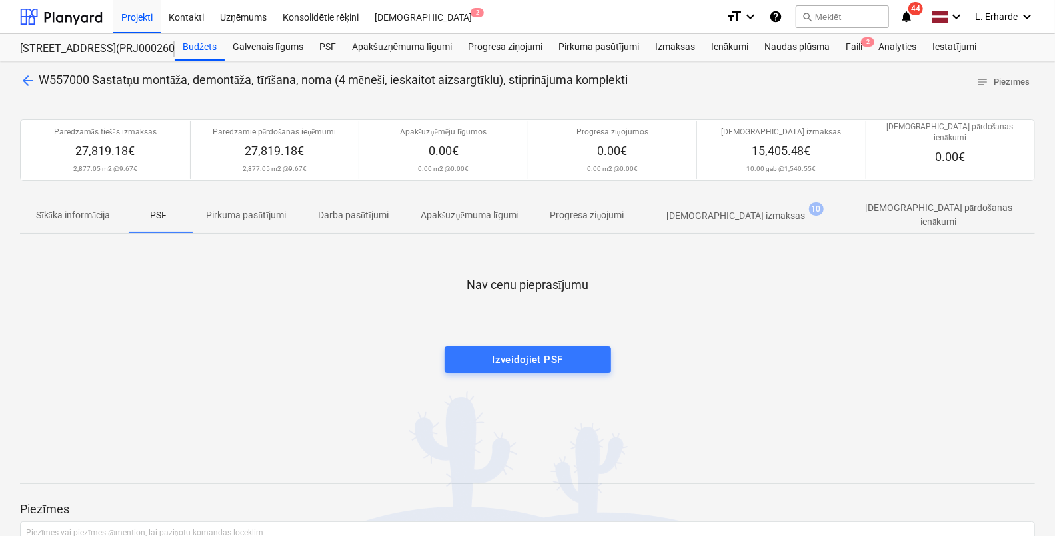
click at [752, 209] on p "[DEMOGRAPHIC_DATA] izmaksas" at bounding box center [736, 216] width 139 height 14
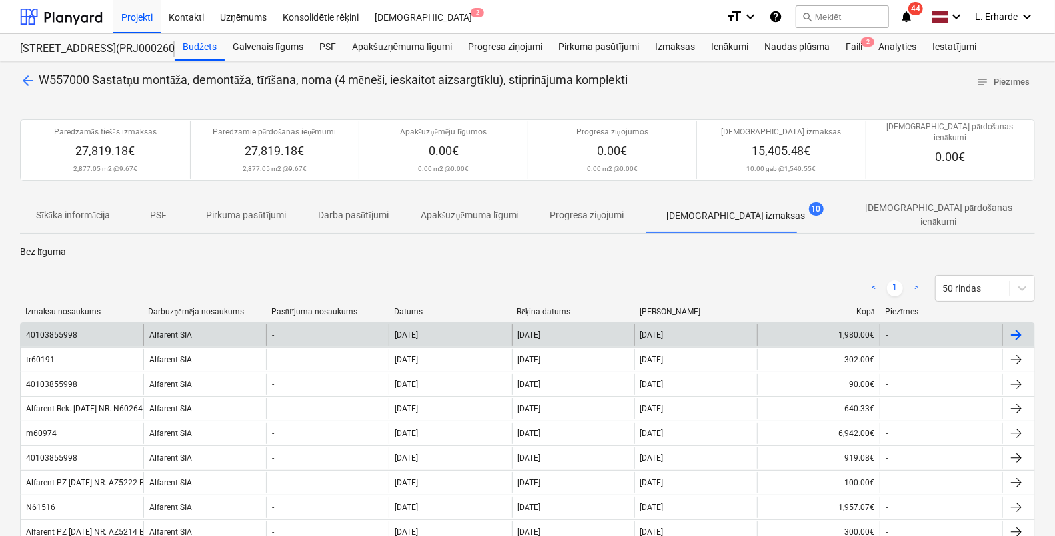
click at [60, 330] on div "40103855998" at bounding box center [51, 334] width 51 height 9
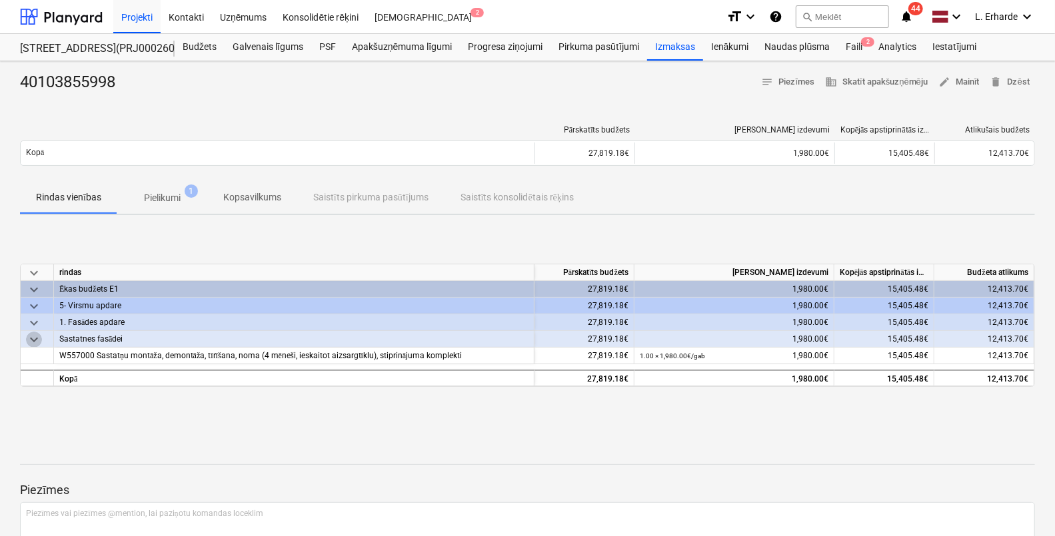
click at [32, 337] on span "keyboard_arrow_down" at bounding box center [34, 340] width 16 height 16
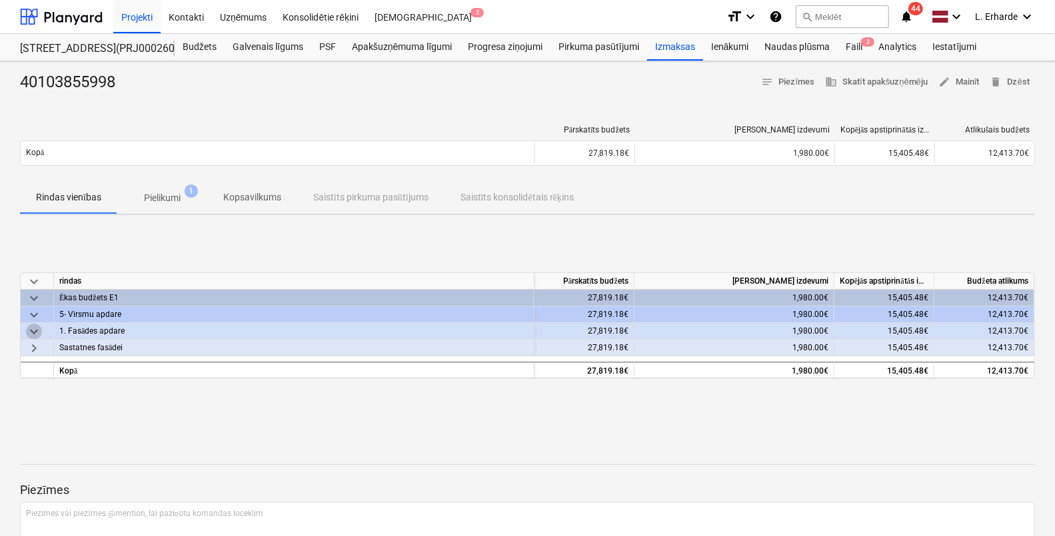
click at [32, 337] on span "keyboard_arrow_down" at bounding box center [34, 332] width 16 height 16
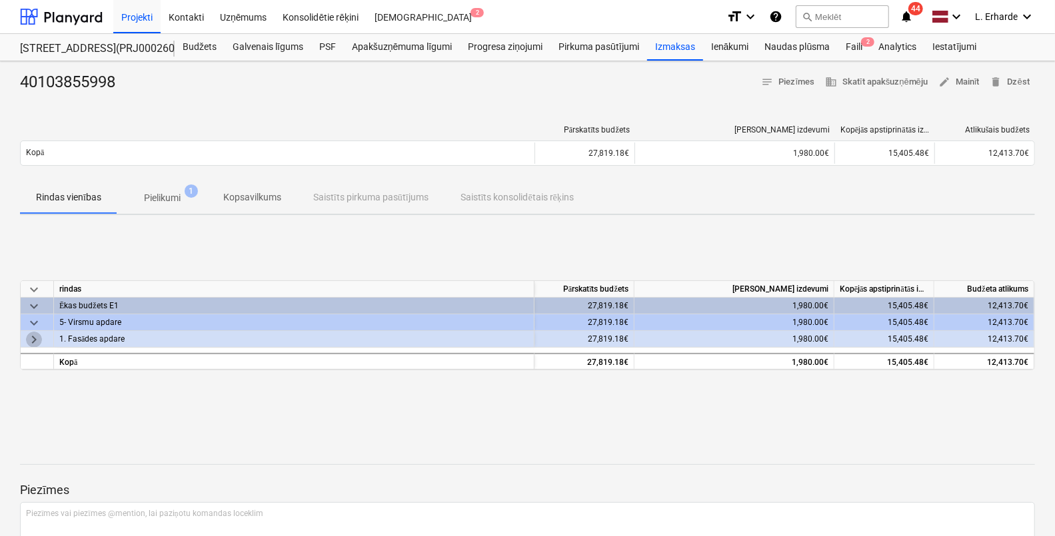
click at [34, 342] on span "keyboard_arrow_right" at bounding box center [34, 340] width 16 height 16
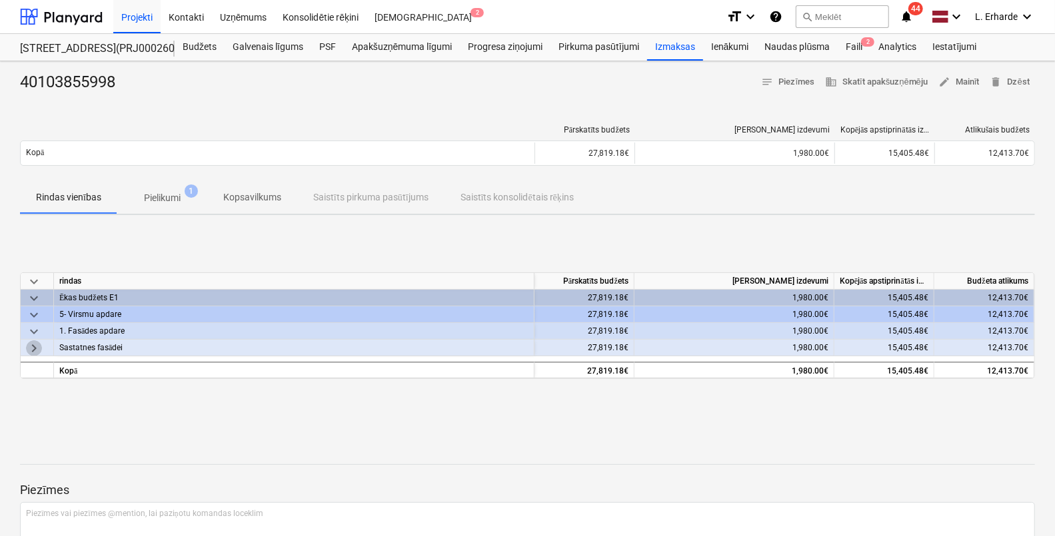
click at [34, 345] on span "keyboard_arrow_right" at bounding box center [34, 348] width 16 height 16
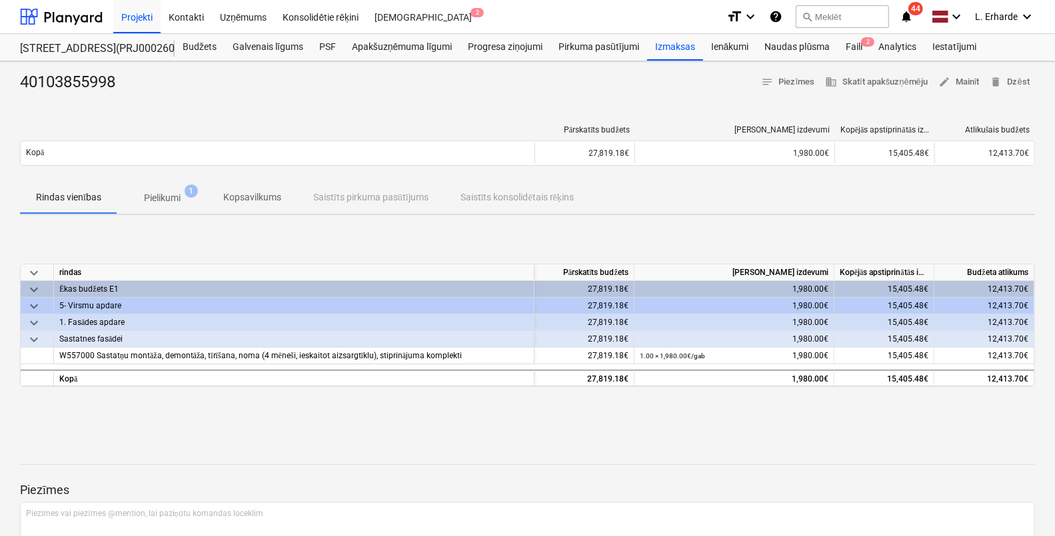
click at [173, 197] on p "Pielikumi" at bounding box center [162, 198] width 37 height 14
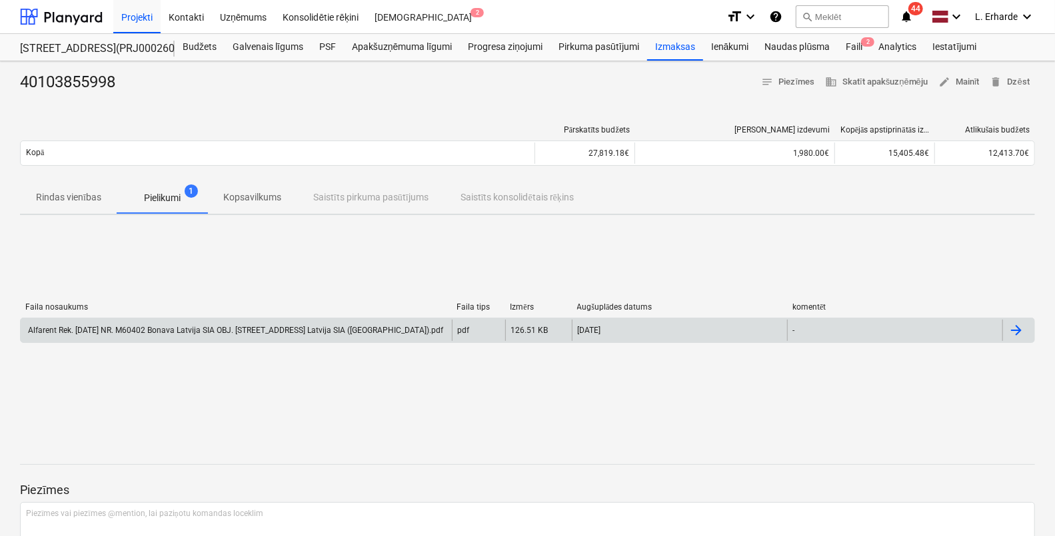
click at [216, 326] on div "Alfarent Rek. [DATE] NR. M60402 Bonava Latvija SIA OBJ. [STREET_ADDRESS] Latvij…" at bounding box center [234, 330] width 417 height 9
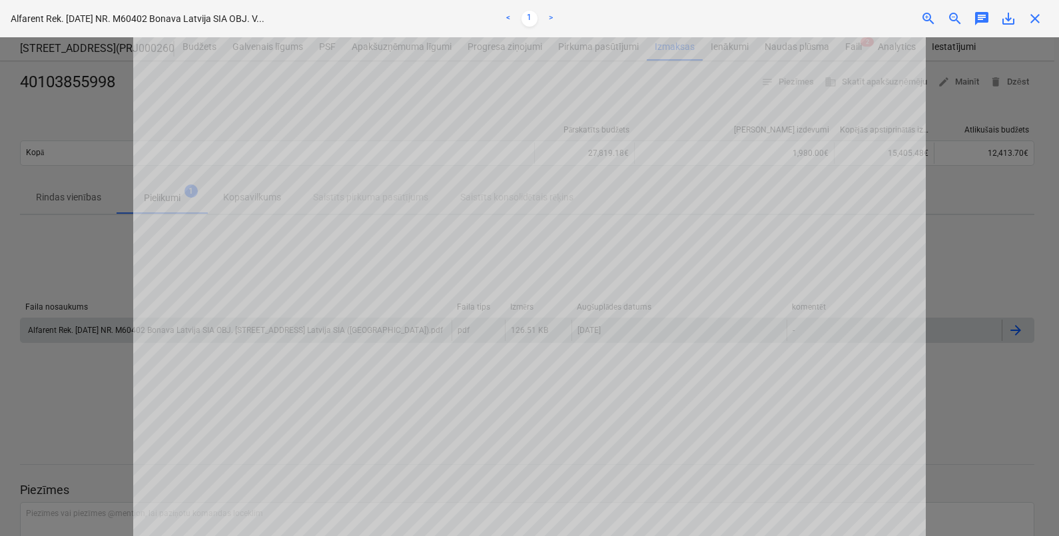
scroll to position [254, 0]
click at [108, 390] on div at bounding box center [529, 286] width 1059 height 499
click at [59, 363] on div at bounding box center [529, 286] width 1059 height 499
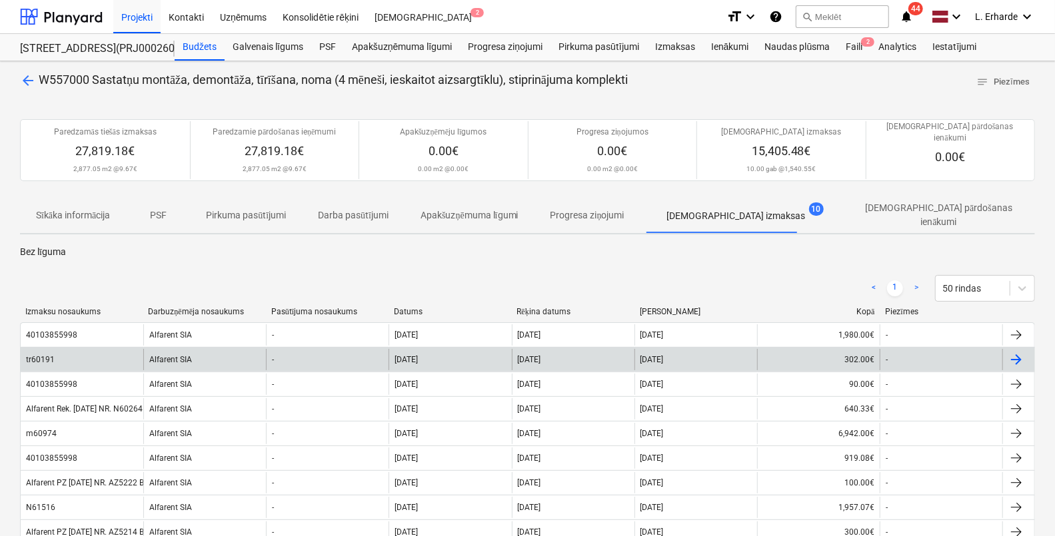
click at [40, 355] on div "tr60191" at bounding box center [40, 359] width 29 height 9
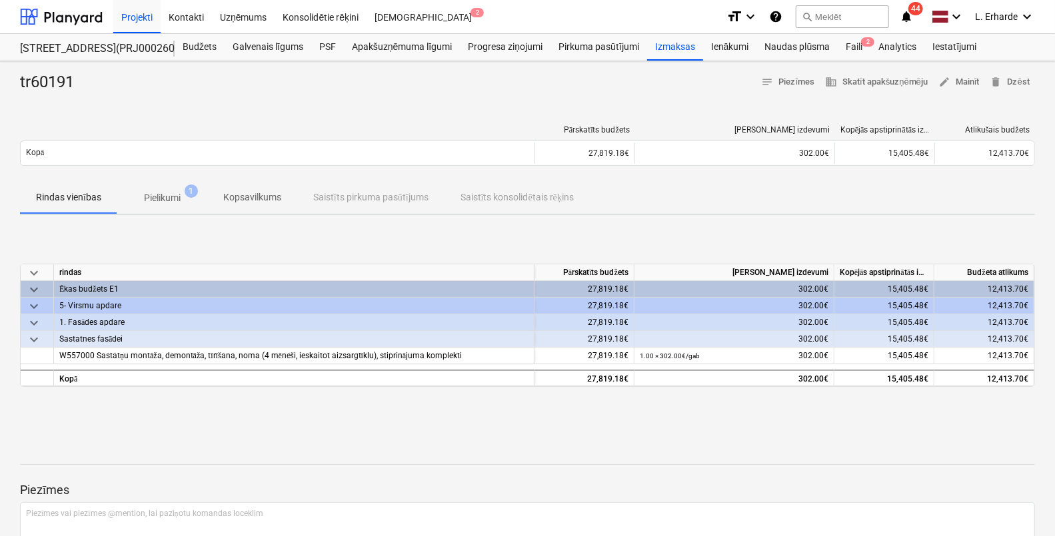
click at [167, 195] on p "Pielikumi" at bounding box center [162, 198] width 37 height 14
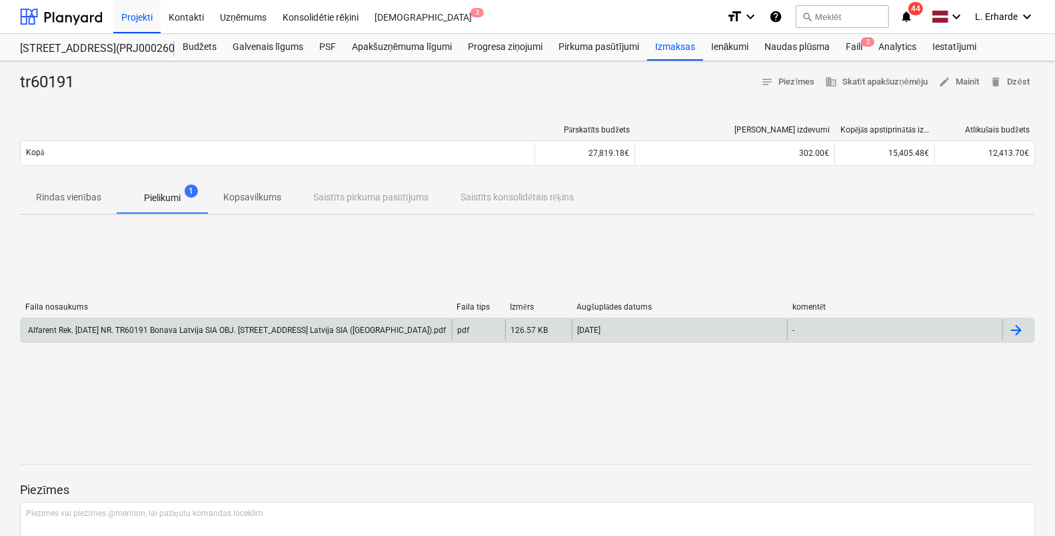
click at [222, 324] on div "Alfarent Rek. [DATE] NR. TR60191 Bonava Latvija SIA OBJ. [STREET_ADDRESS] Latvi…" at bounding box center [236, 330] width 431 height 21
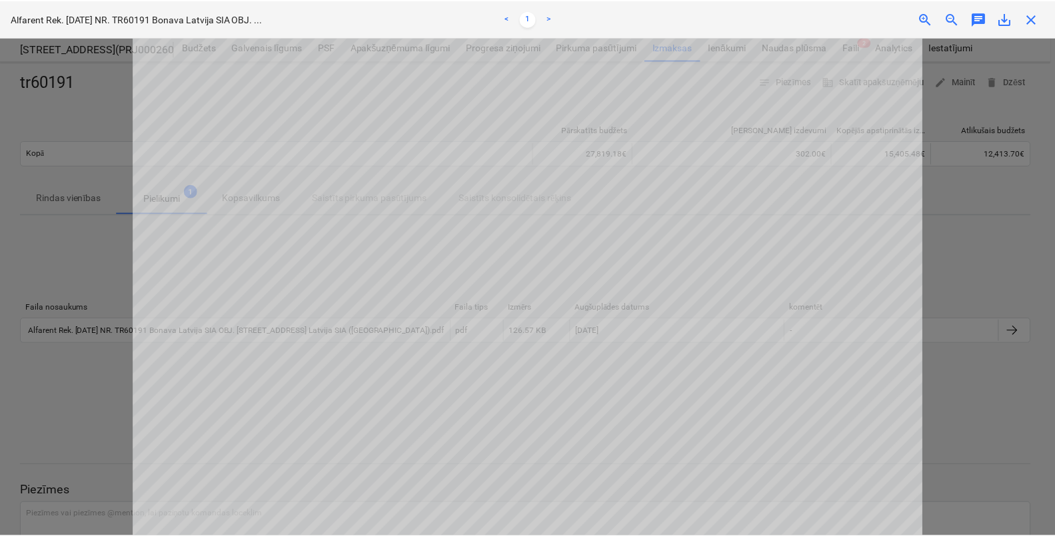
scroll to position [343, 0]
click at [964, 408] on div at bounding box center [529, 286] width 1059 height 499
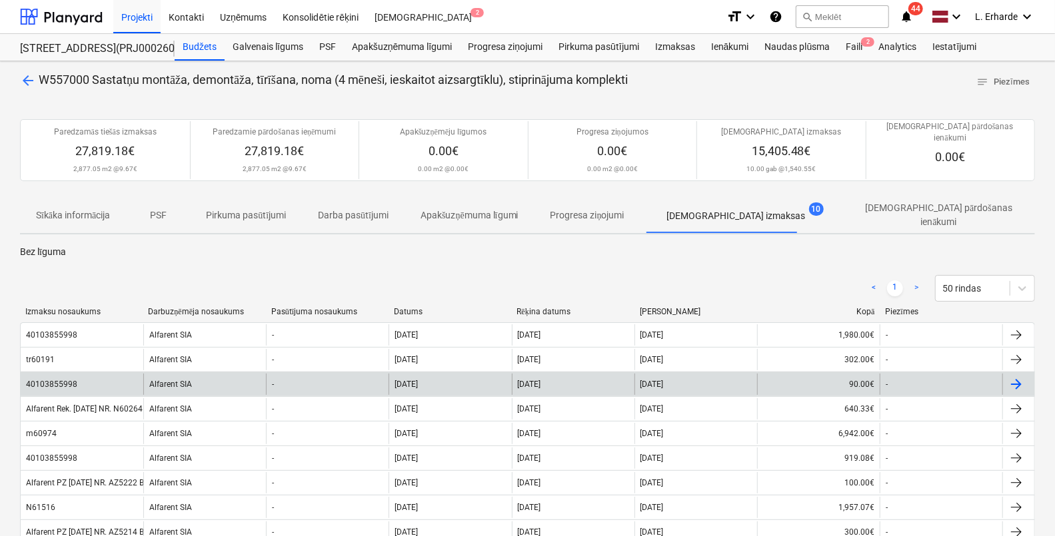
click at [77, 380] on div "40103855998" at bounding box center [53, 384] width 54 height 9
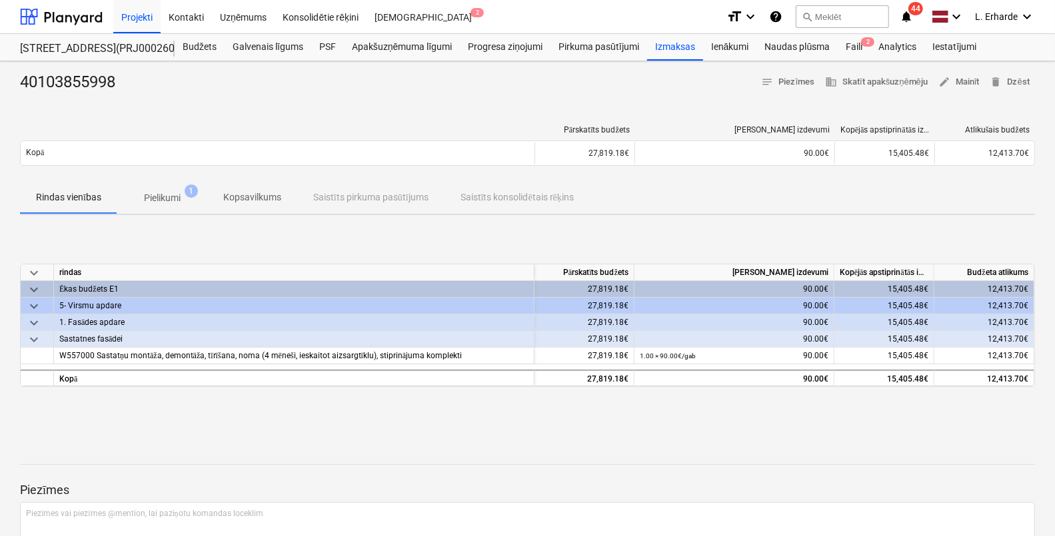
click at [169, 203] on p "Pielikumi" at bounding box center [162, 198] width 37 height 14
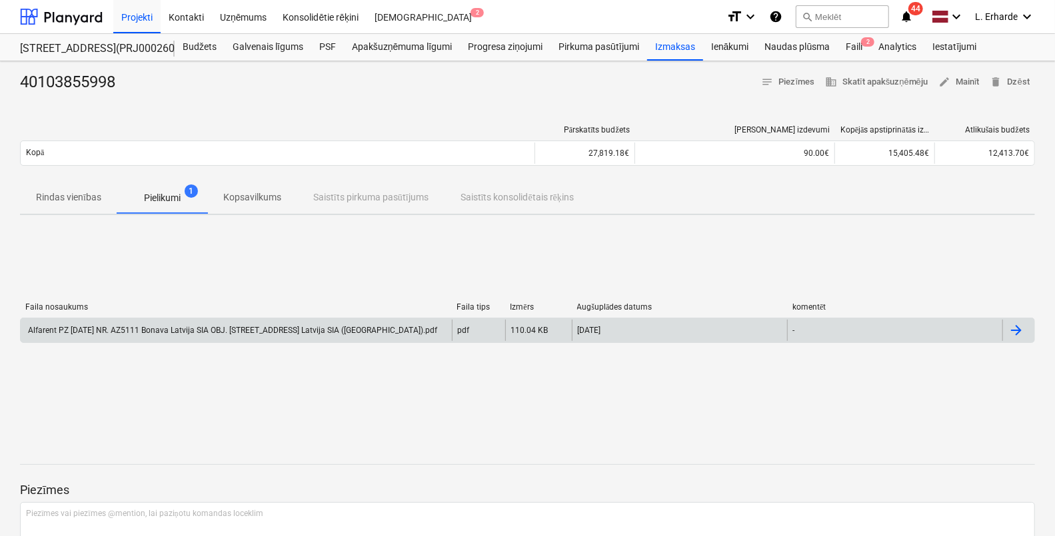
click at [219, 323] on div "Alfarent PZ [DATE] NR. AZ5111 Bonava Latvija SIA OBJ. [STREET_ADDRESS] Latvija …" at bounding box center [236, 330] width 431 height 21
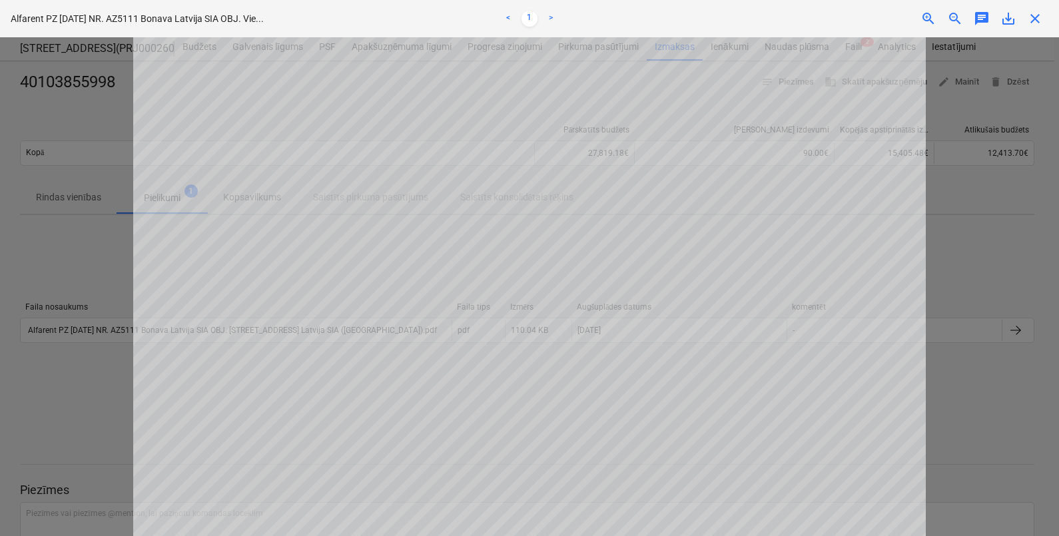
click at [986, 416] on div at bounding box center [529, 286] width 1059 height 499
click at [1037, 19] on span "close" at bounding box center [1035, 19] width 16 height 16
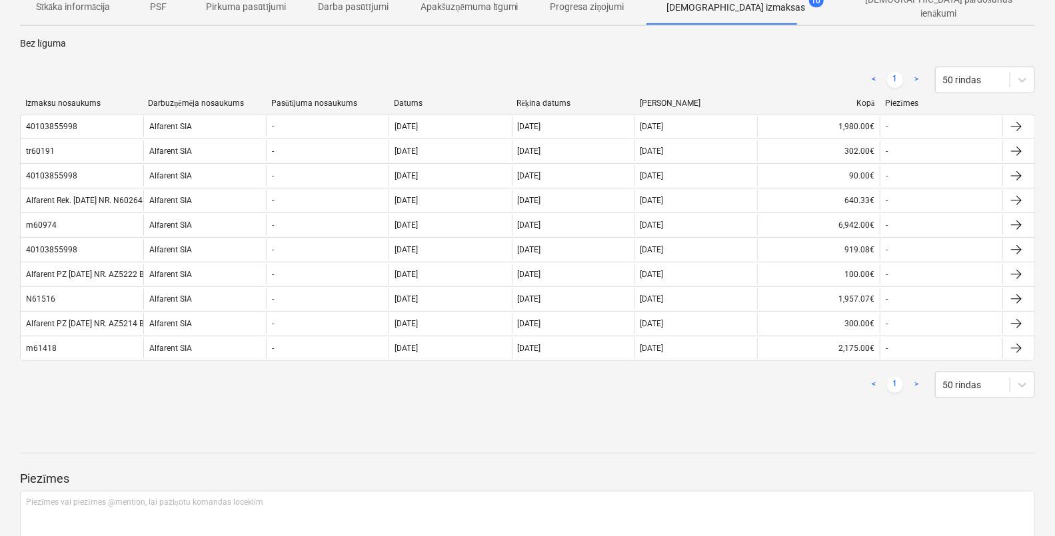
scroll to position [213, 0]
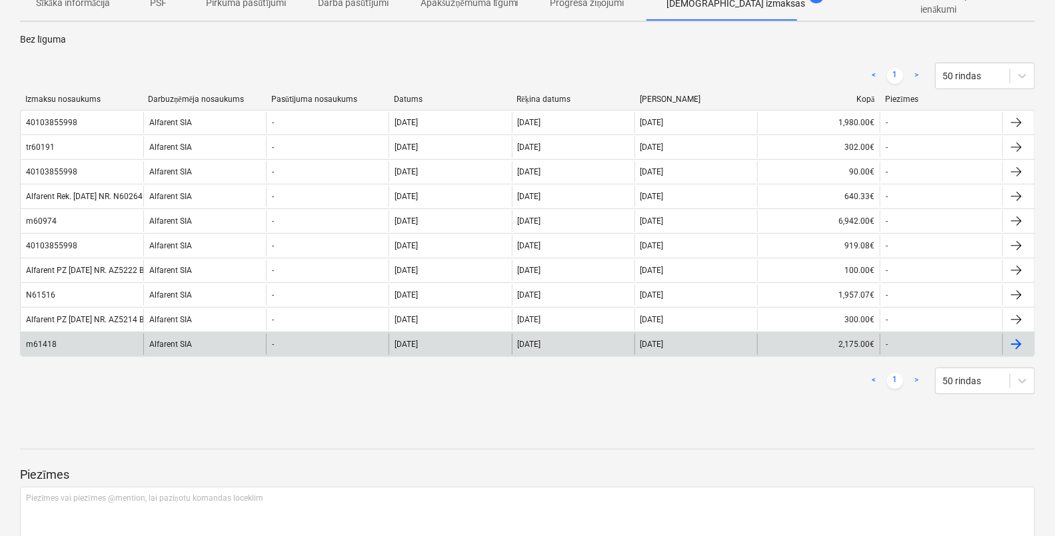
click at [44, 340] on div "m61418" at bounding box center [41, 344] width 31 height 9
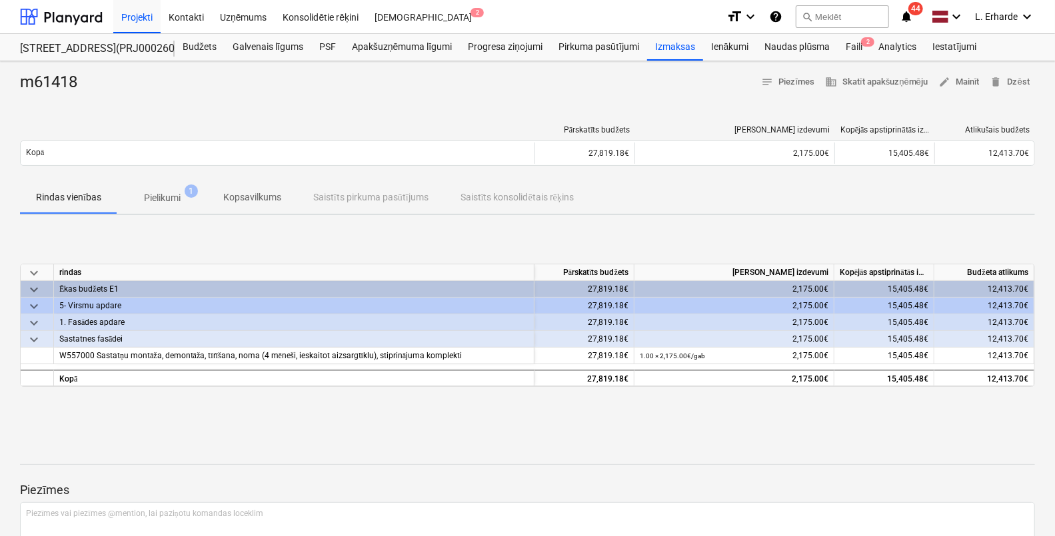
click at [170, 199] on p "Pielikumi" at bounding box center [162, 198] width 37 height 14
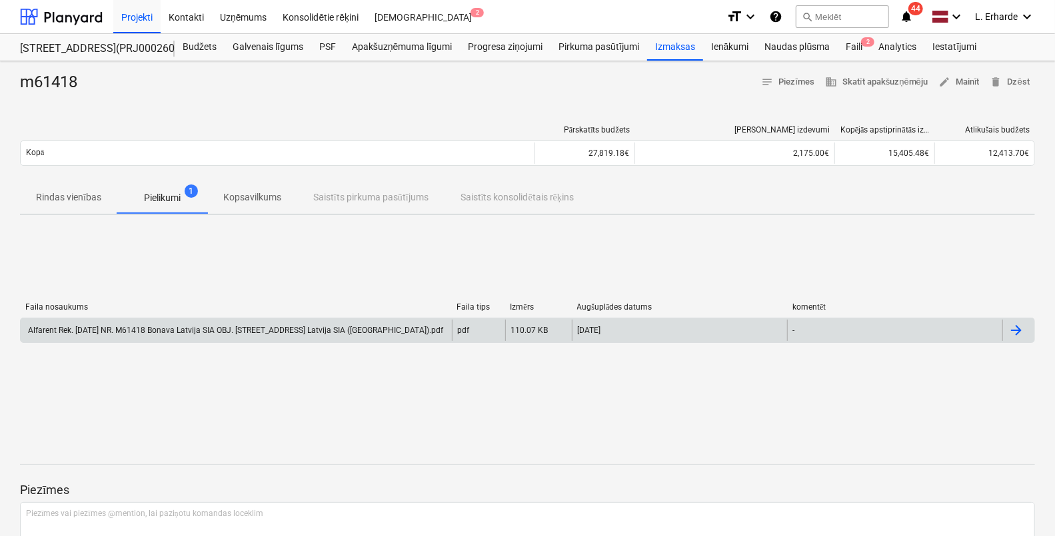
click at [205, 326] on div "Alfarent Rek. [DATE] NR. M61418 Bonava Latvija SIA OBJ. [STREET_ADDRESS] Latvij…" at bounding box center [234, 330] width 417 height 9
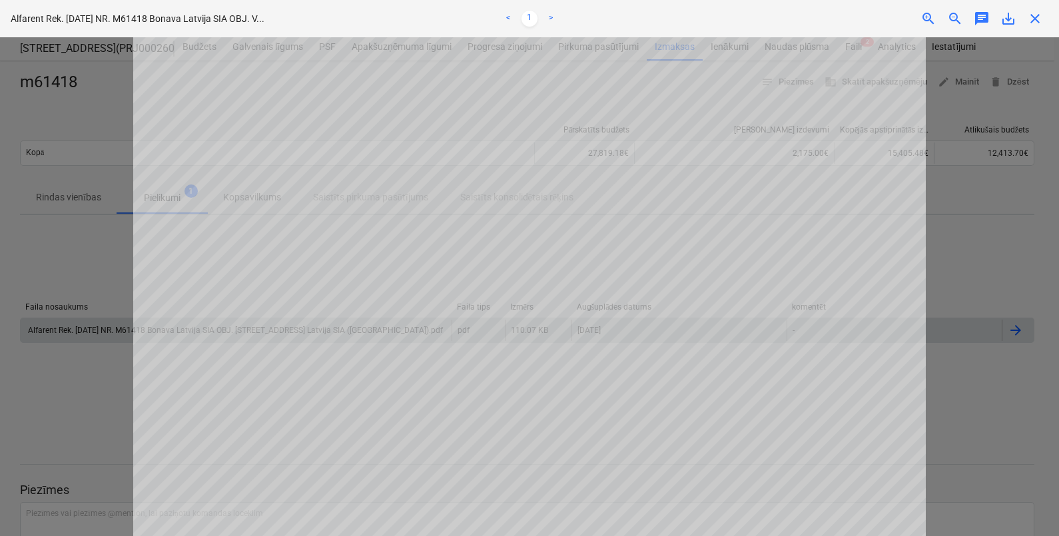
click at [77, 401] on div at bounding box center [529, 286] width 1059 height 499
click at [1037, 25] on span "close" at bounding box center [1035, 19] width 16 height 16
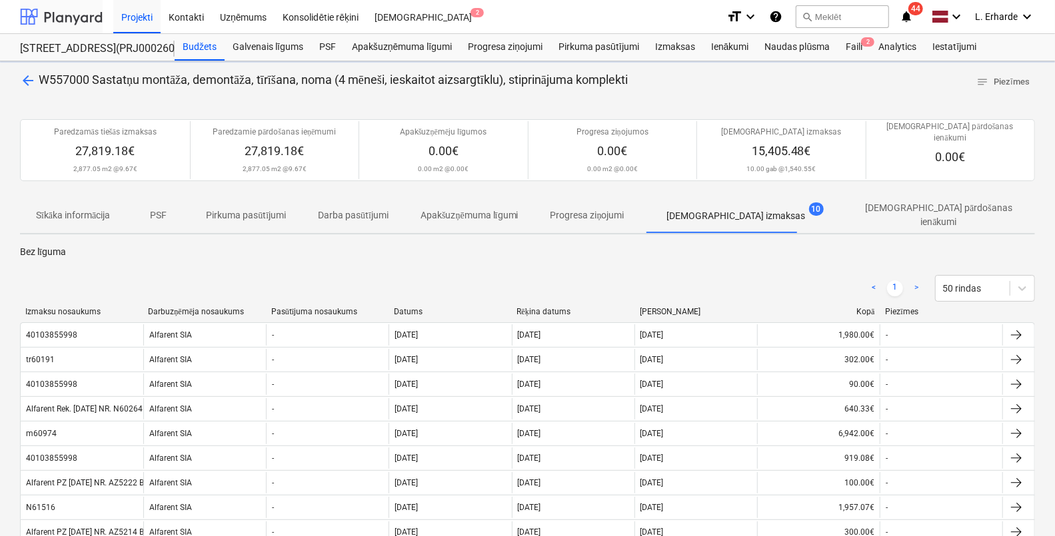
scroll to position [213, 0]
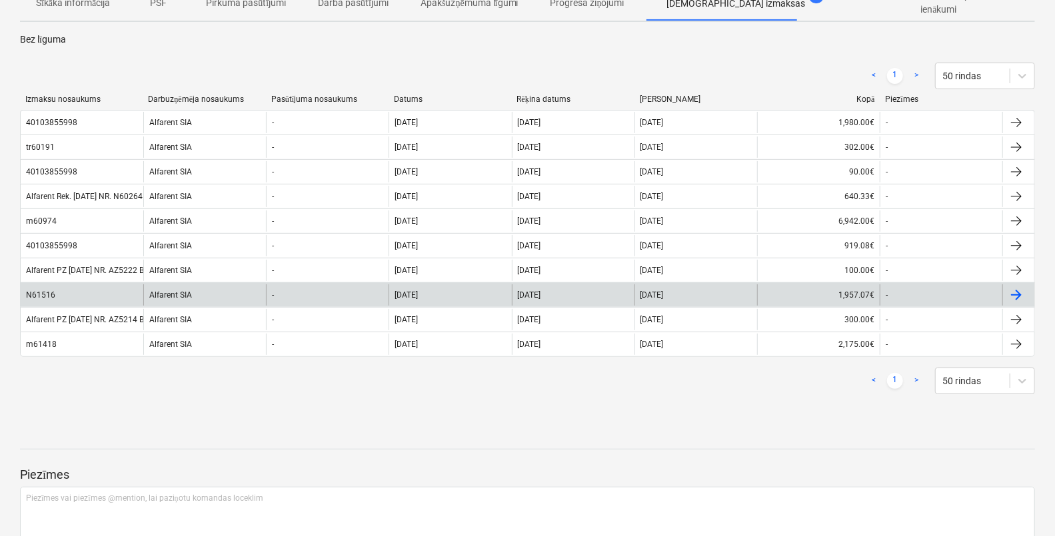
click at [91, 285] on div "N61516" at bounding box center [82, 295] width 123 height 21
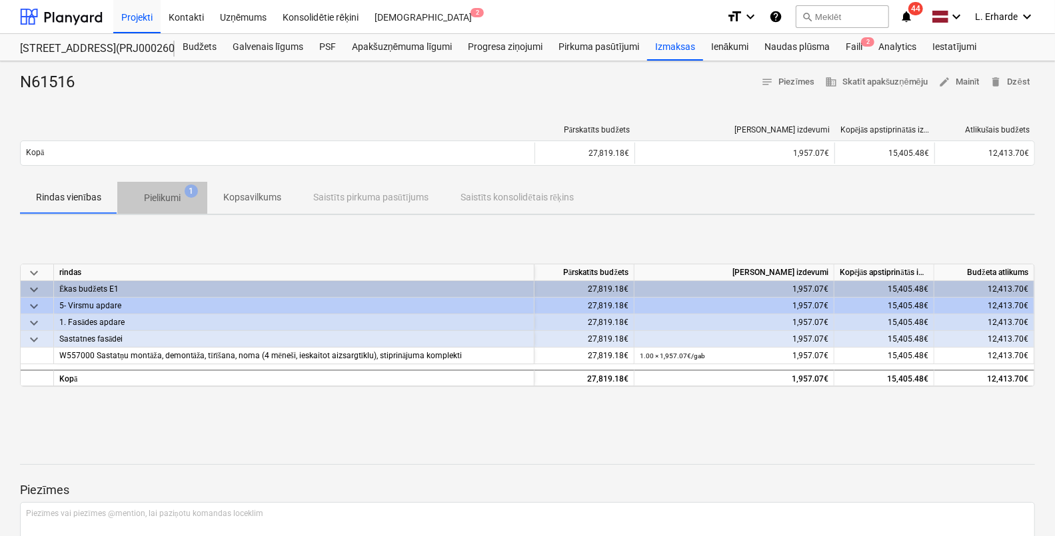
click at [177, 193] on p "Pielikumi" at bounding box center [162, 198] width 37 height 14
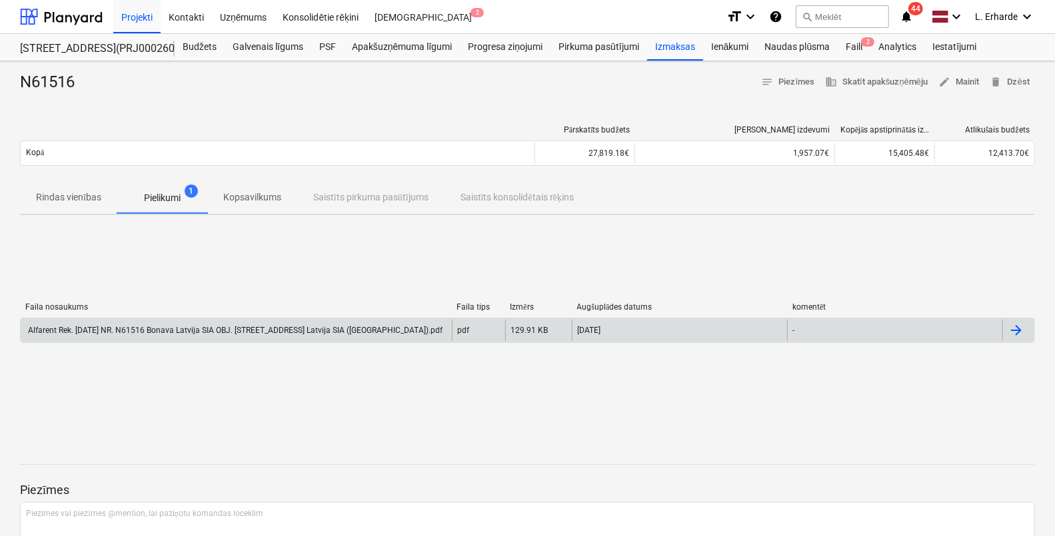
click at [197, 326] on div "Alfarent Rek. [DATE] NR. N61516 Bonava Latvija SIA OBJ. [STREET_ADDRESS] Latvij…" at bounding box center [234, 330] width 416 height 9
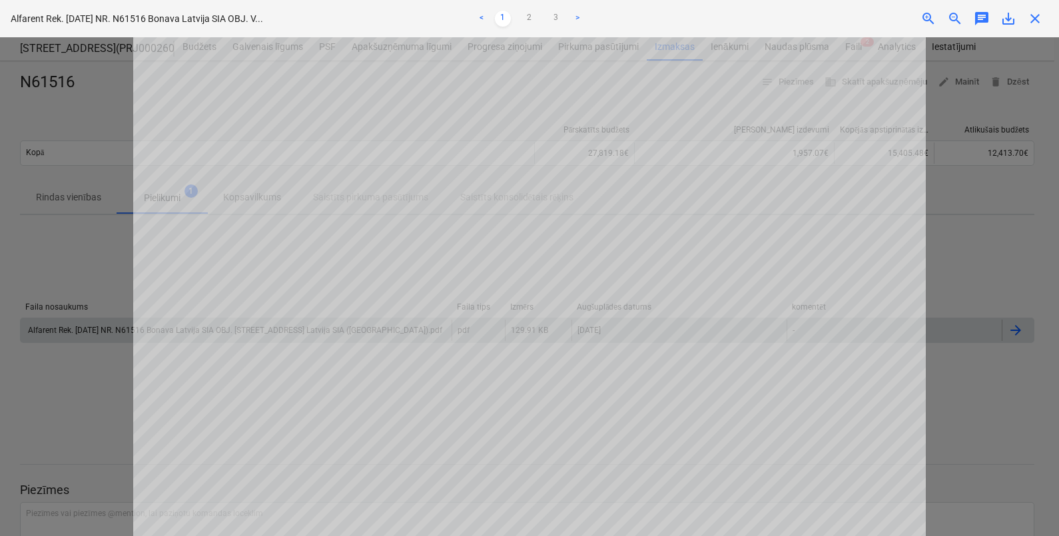
scroll to position [191, 0]
click at [534, 17] on link "2" at bounding box center [530, 19] width 16 height 16
click at [555, 17] on link "3" at bounding box center [556, 19] width 16 height 16
click at [995, 253] on div at bounding box center [529, 286] width 1059 height 499
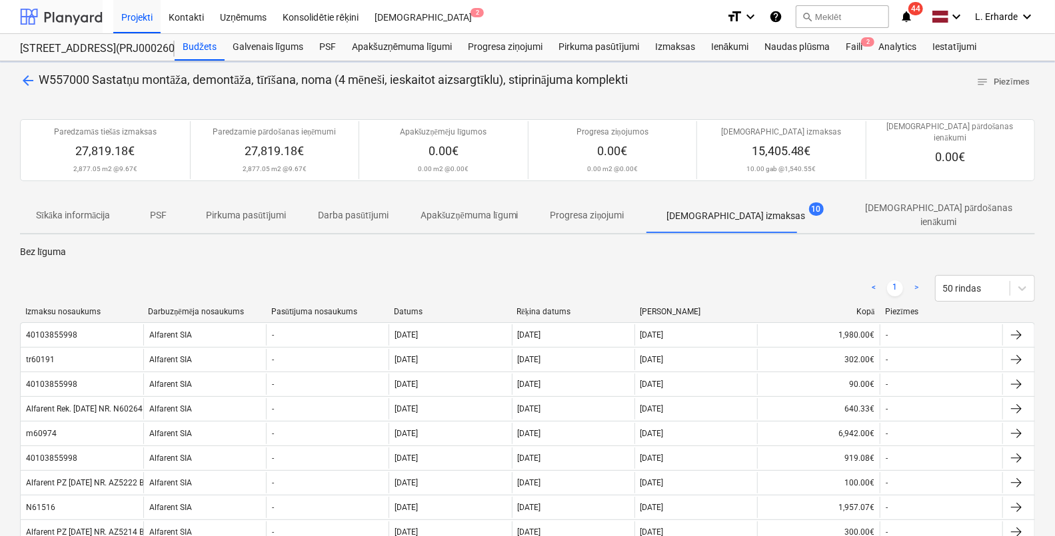
scroll to position [213, 0]
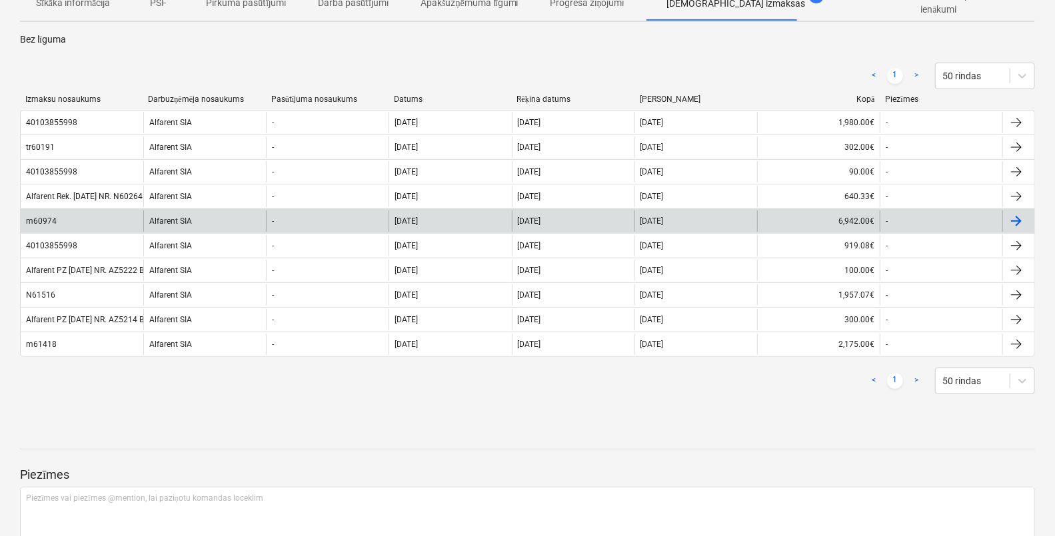
click at [161, 211] on div "Alfarent SIA" at bounding box center [204, 221] width 123 height 21
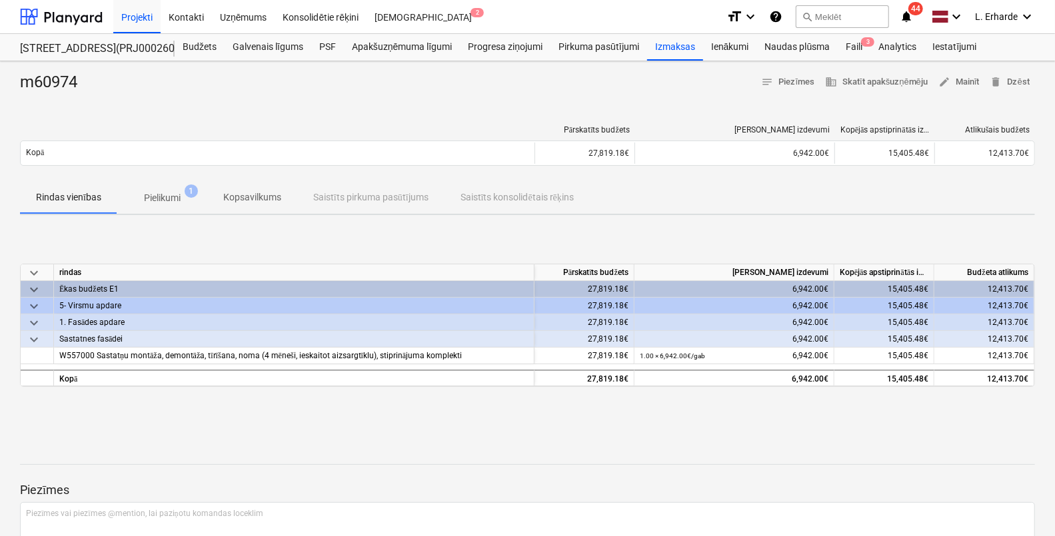
click at [179, 189] on span "Pielikumi 1" at bounding box center [162, 198] width 90 height 24
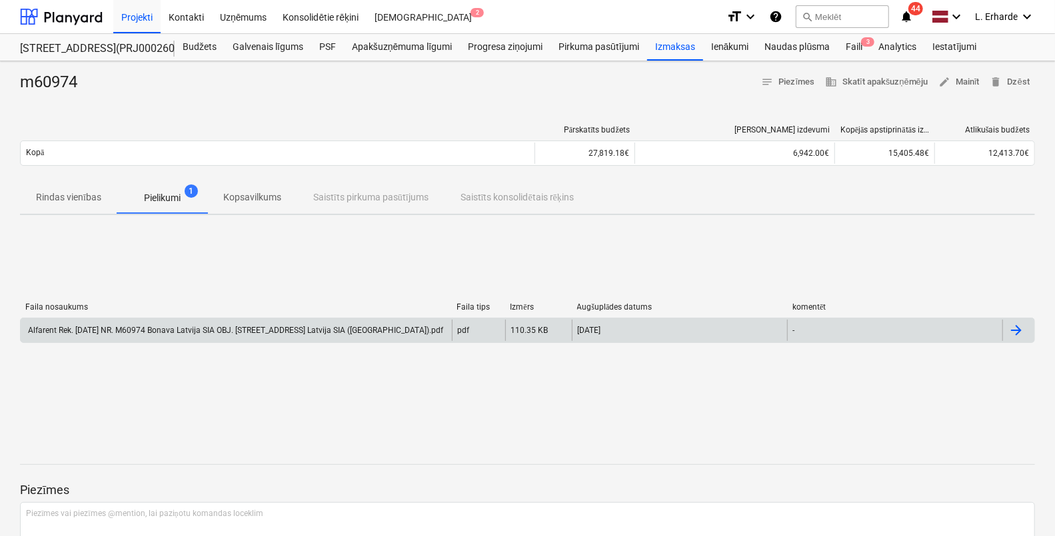
click at [197, 329] on div "Alfarent Rek. [DATE] NR. M60974 Bonava Latvija SIA OBJ. [STREET_ADDRESS] Latvij…" at bounding box center [234, 330] width 417 height 9
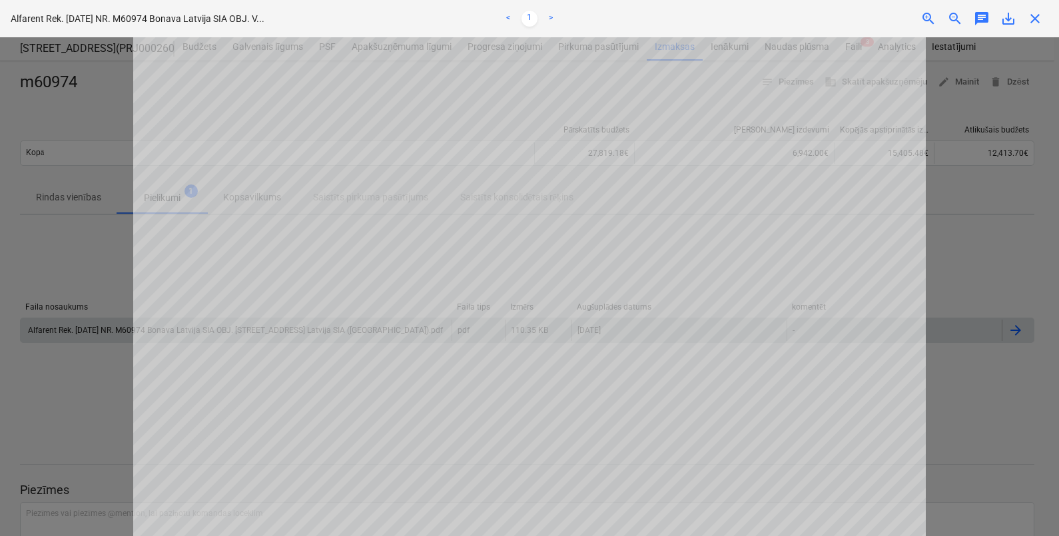
click at [554, 17] on link ">" at bounding box center [551, 19] width 16 height 16
click at [968, 239] on div at bounding box center [529, 286] width 1059 height 499
click at [1043, 218] on div at bounding box center [529, 286] width 1059 height 499
click at [1035, 17] on span "close" at bounding box center [1035, 19] width 16 height 16
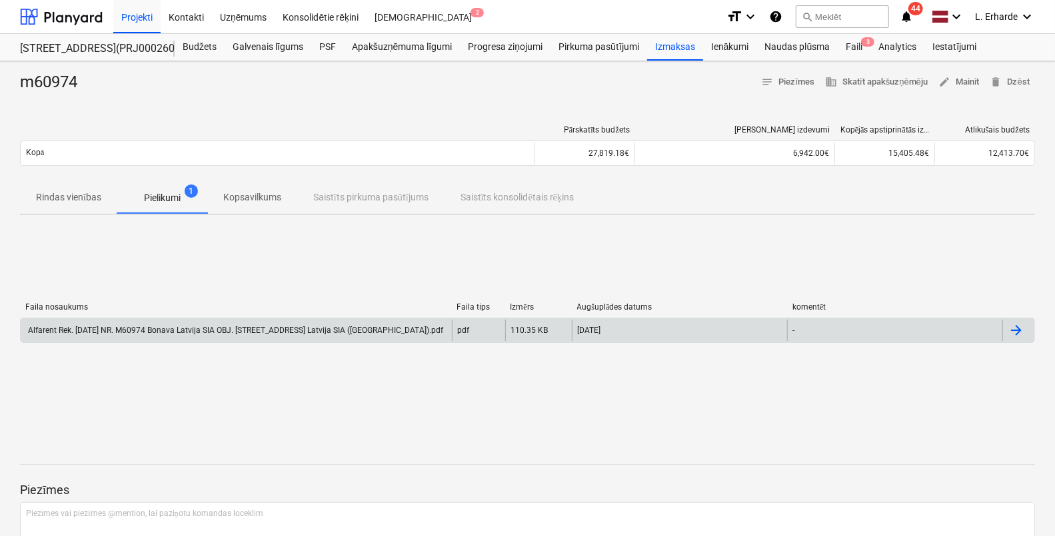
click at [256, 201] on p "Kopsavilkums" at bounding box center [252, 198] width 58 height 14
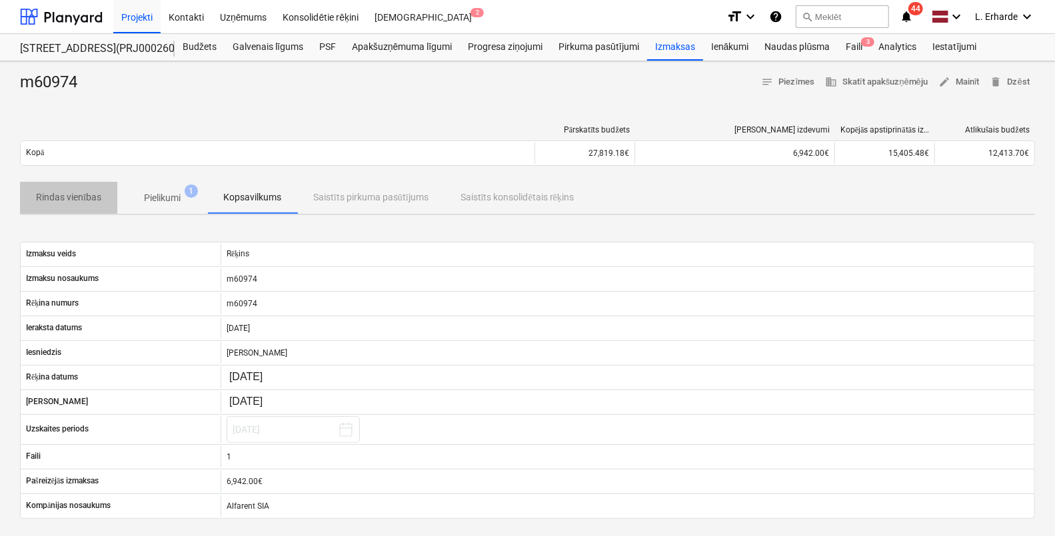
click at [81, 193] on p "Rindas vienības" at bounding box center [68, 198] width 65 height 14
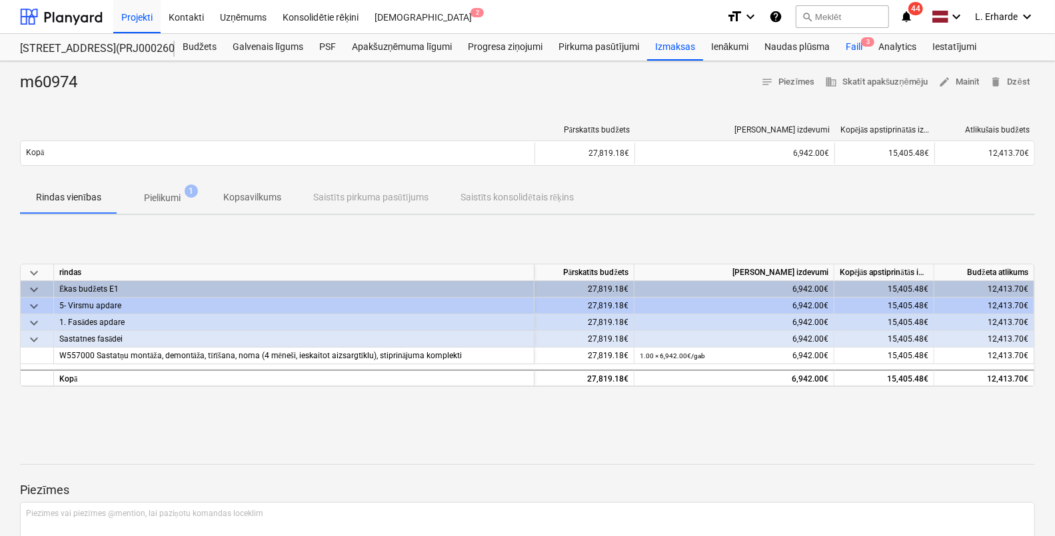
click at [862, 53] on div "Faili 3" at bounding box center [854, 47] width 33 height 27
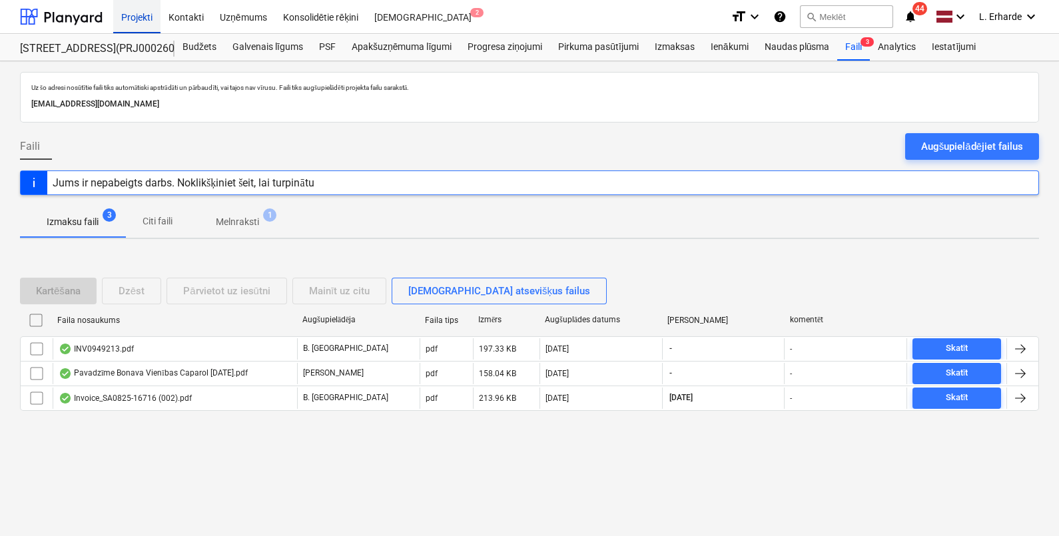
click at [137, 15] on div "Projekti" at bounding box center [136, 16] width 47 height 34
